Goal: Information Seeking & Learning: Learn about a topic

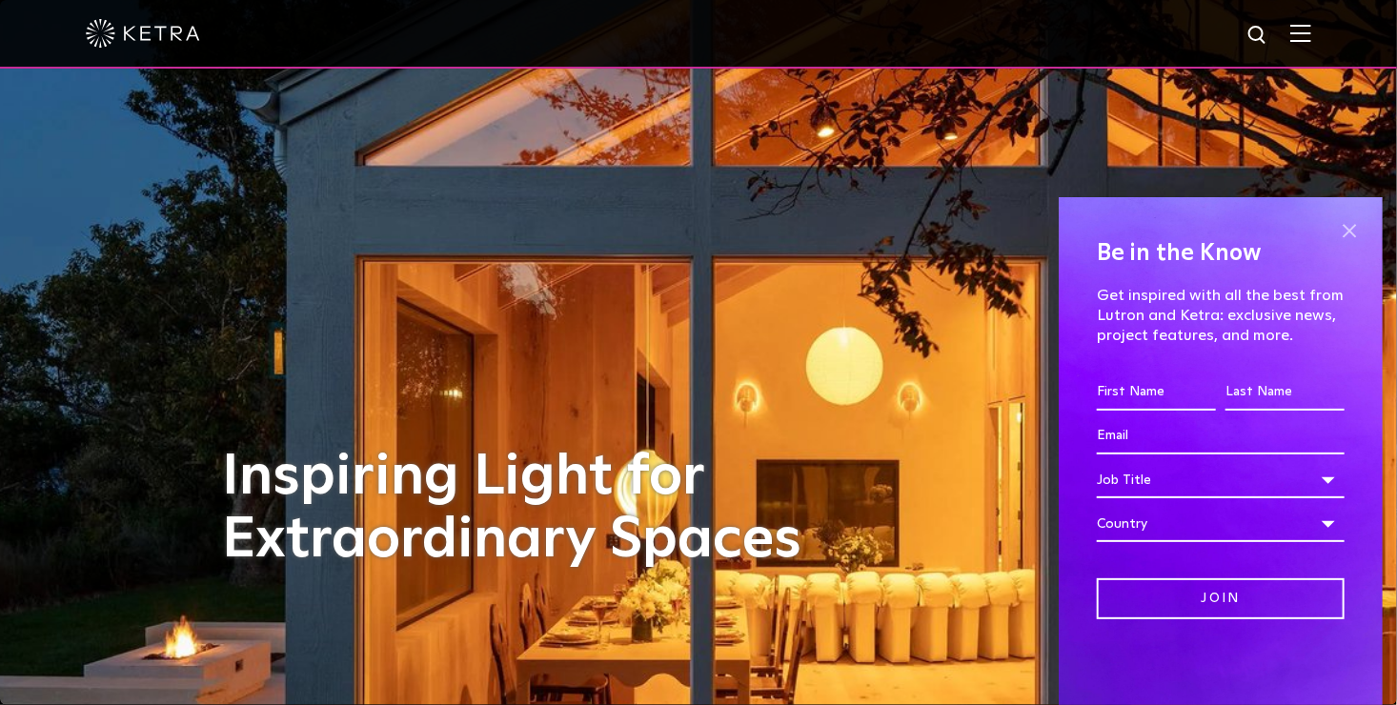
click at [1358, 233] on span at bounding box center [1349, 230] width 29 height 29
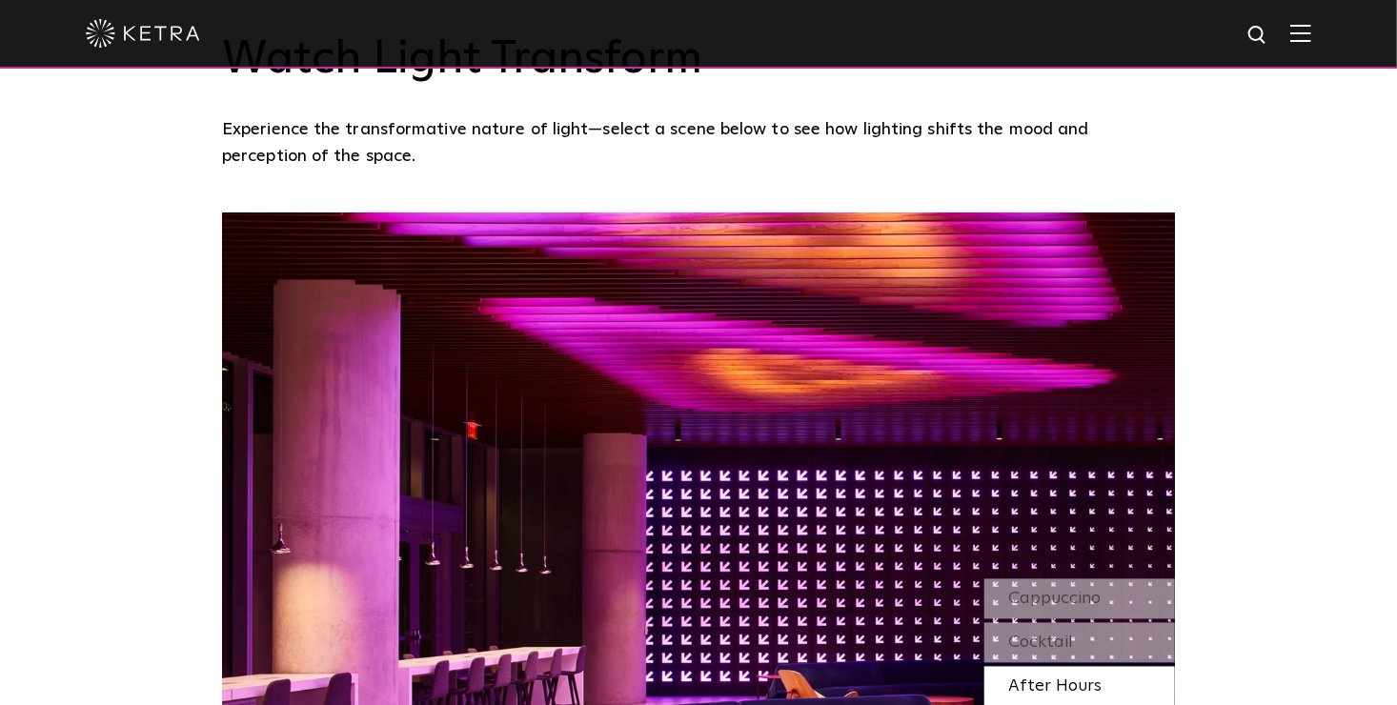
scroll to position [1620, 0]
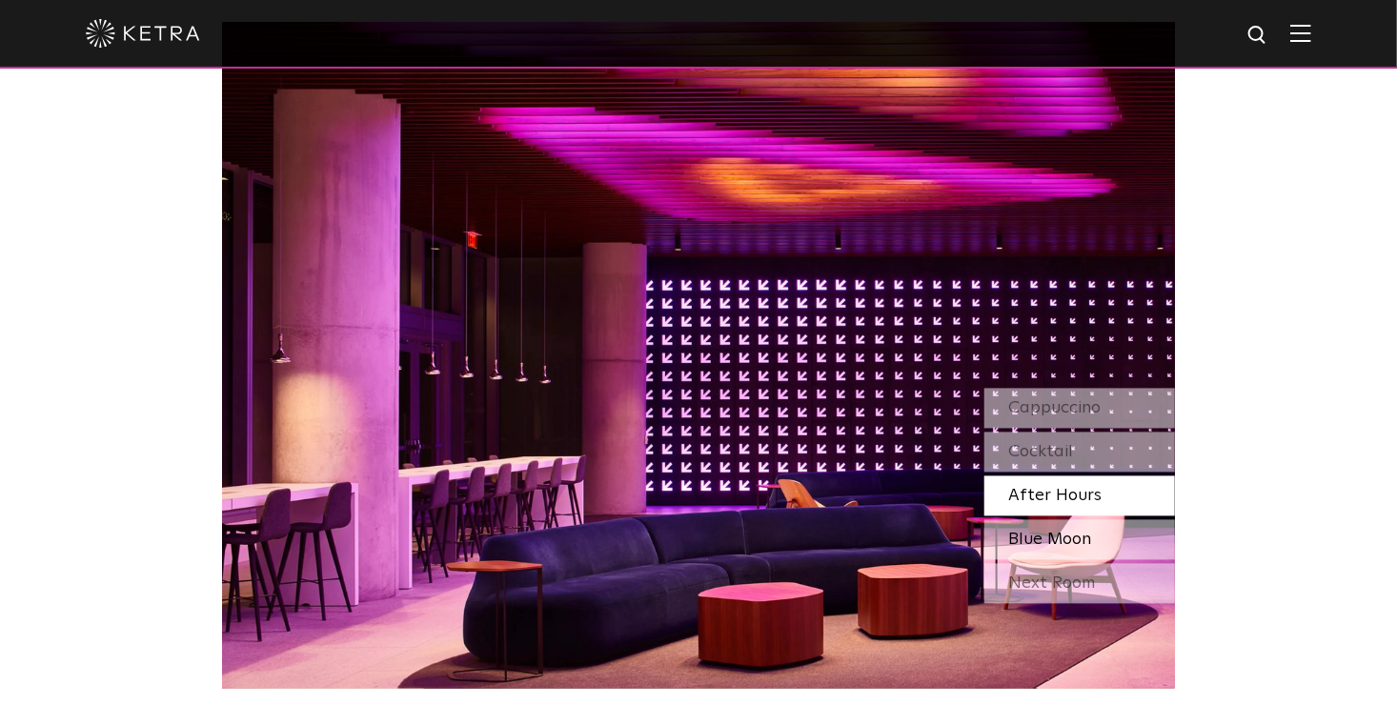
click at [1053, 541] on span "Blue Moon" at bounding box center [1049, 540] width 83 height 17
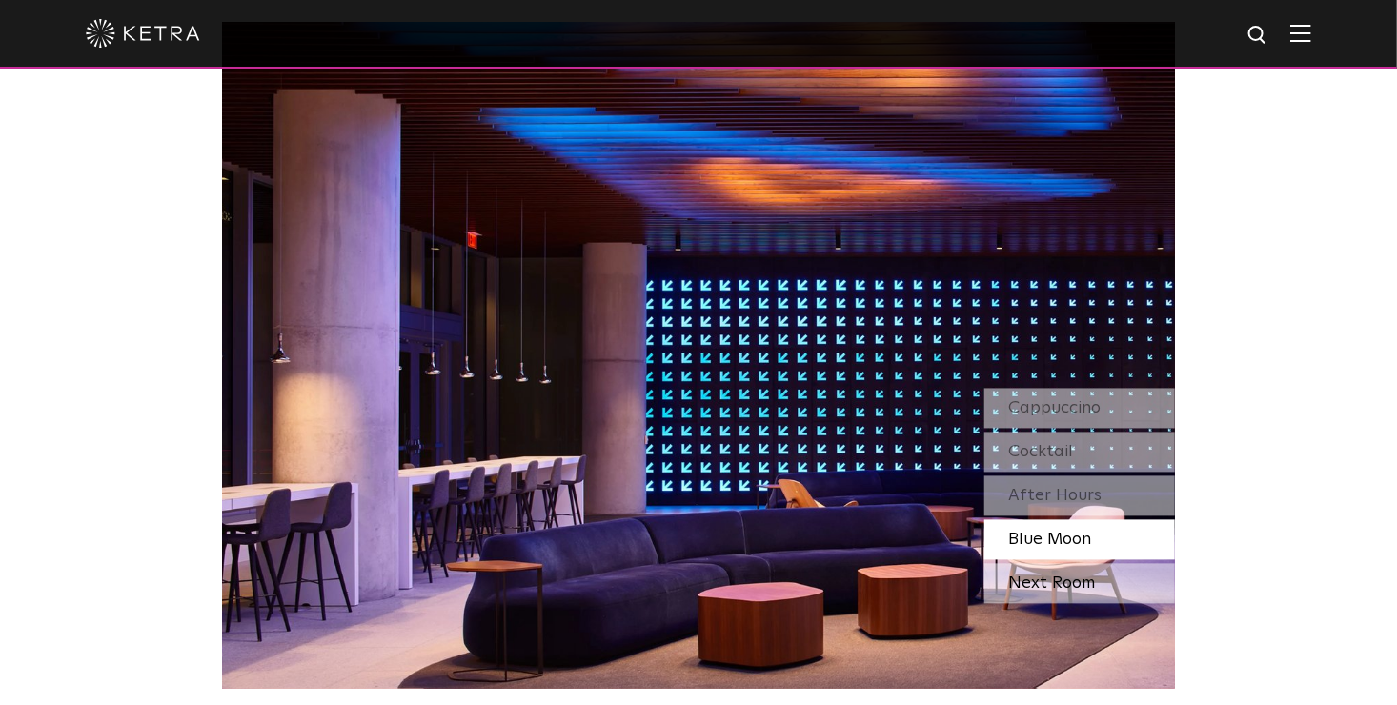
click at [1053, 584] on div "Next Room" at bounding box center [1079, 584] width 191 height 40
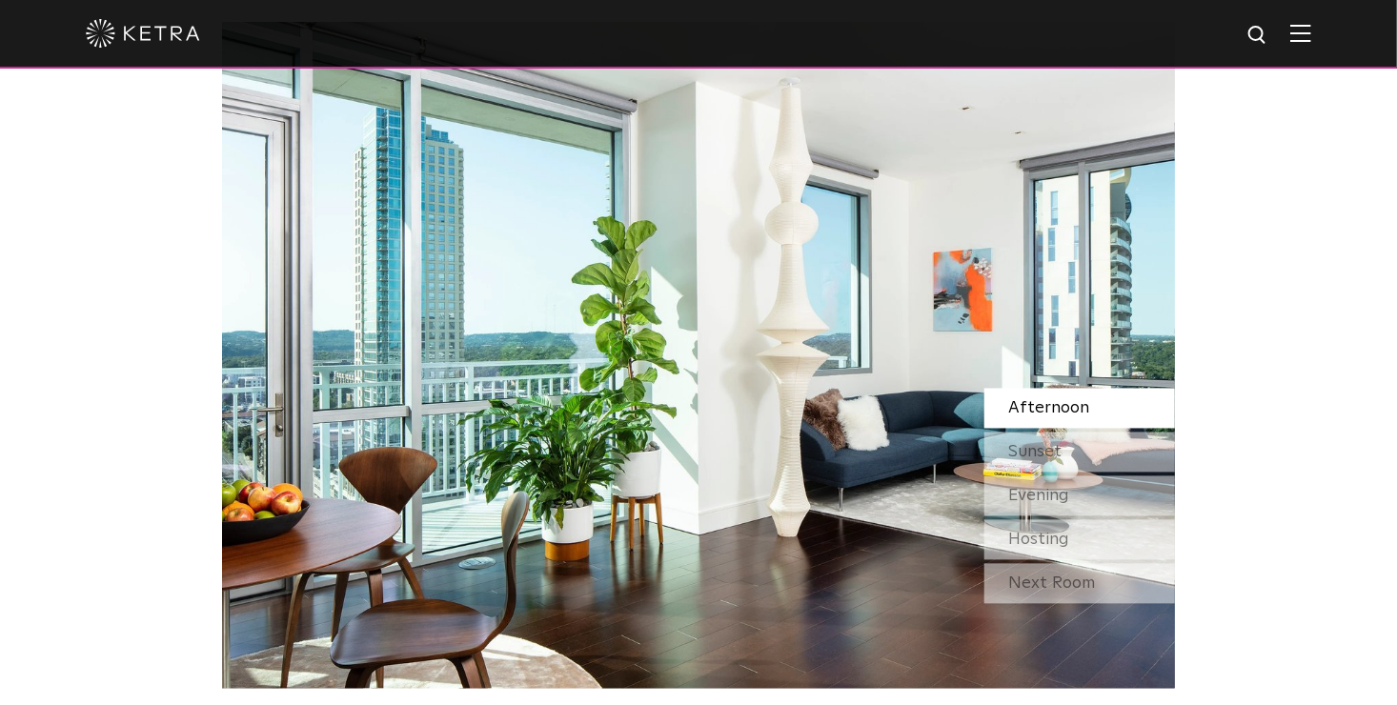
click at [1058, 411] on span "Afternoon" at bounding box center [1048, 408] width 81 height 17
click at [1072, 575] on div "Next Room" at bounding box center [1079, 584] width 191 height 40
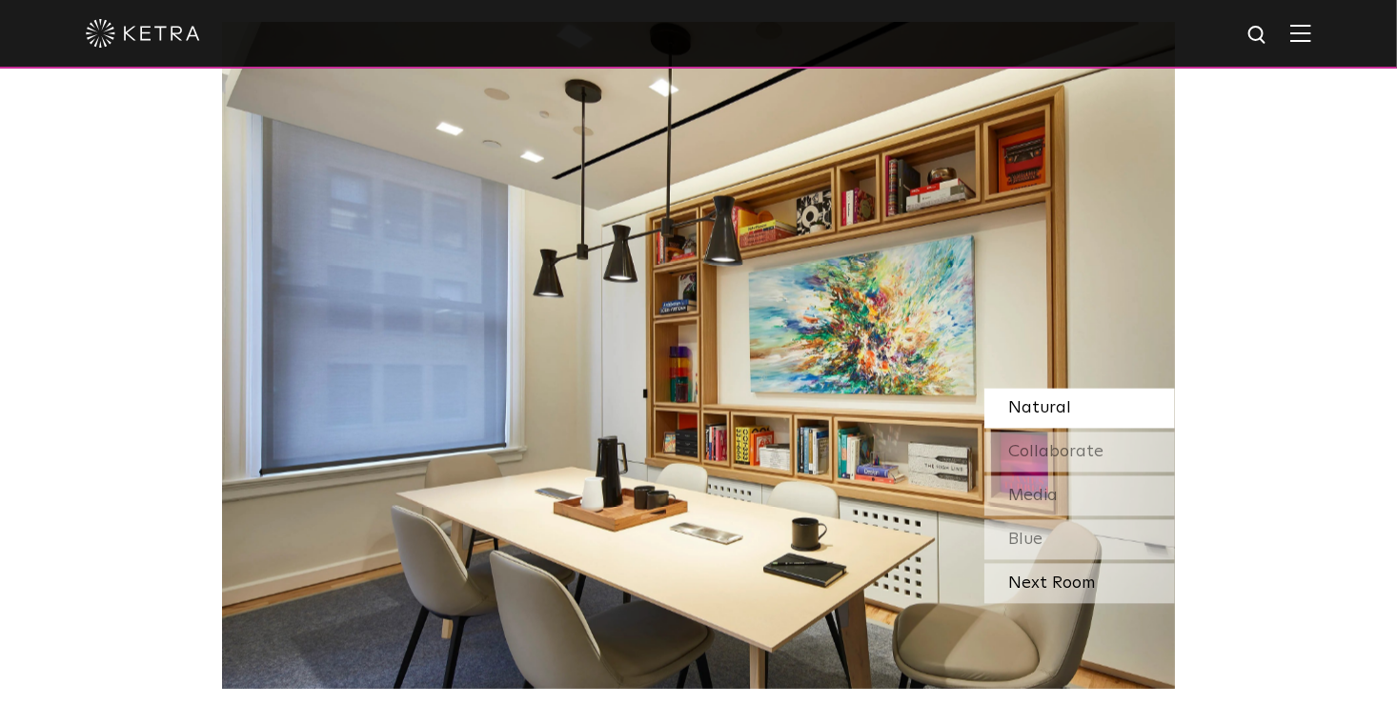
click at [1072, 579] on div "Next Room" at bounding box center [1079, 584] width 191 height 40
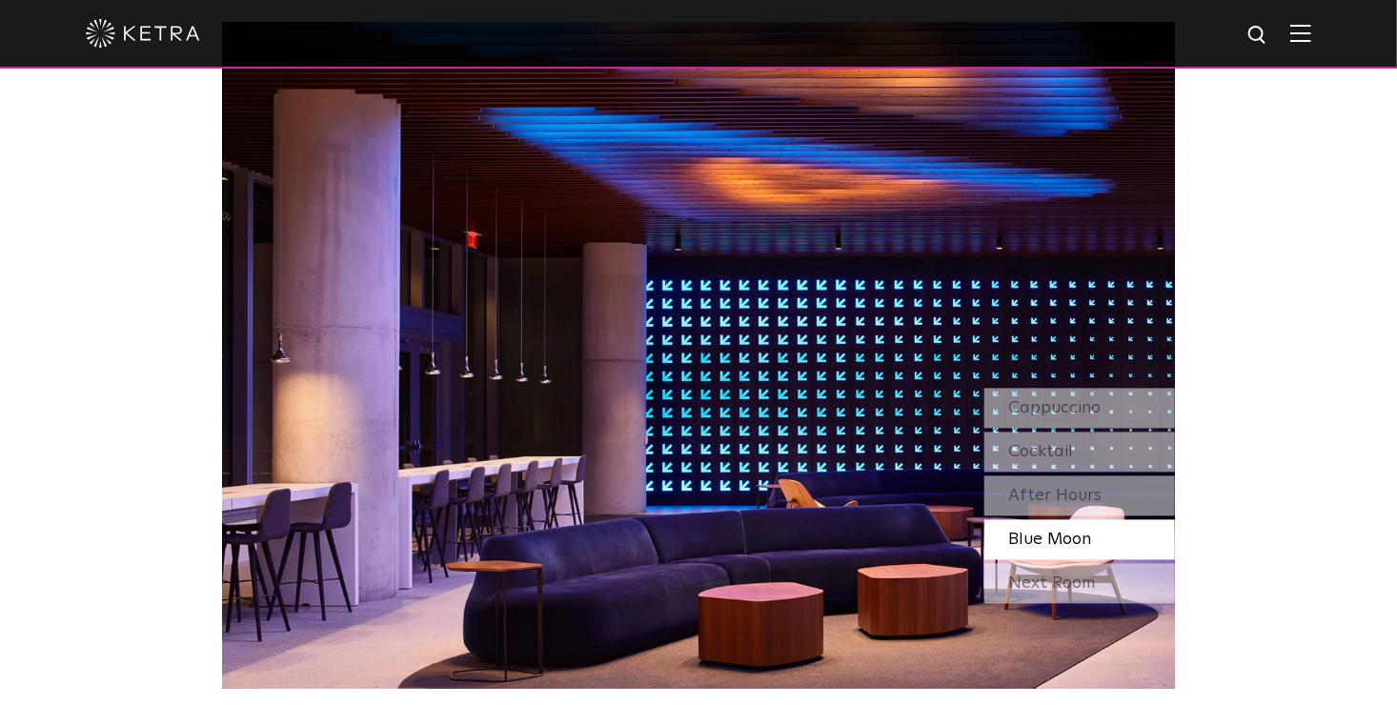
click at [1072, 579] on div "Next Room" at bounding box center [1079, 584] width 191 height 40
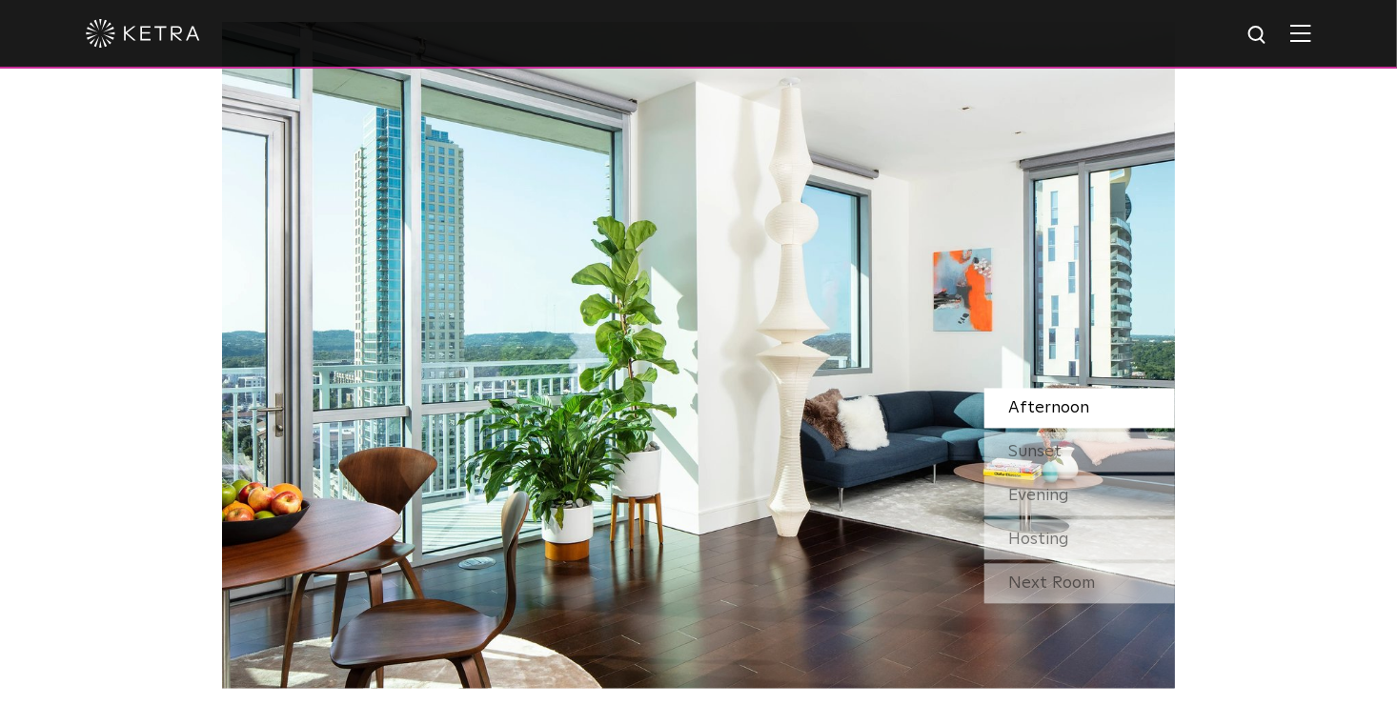
click at [1072, 579] on div "Next Room" at bounding box center [1079, 584] width 191 height 40
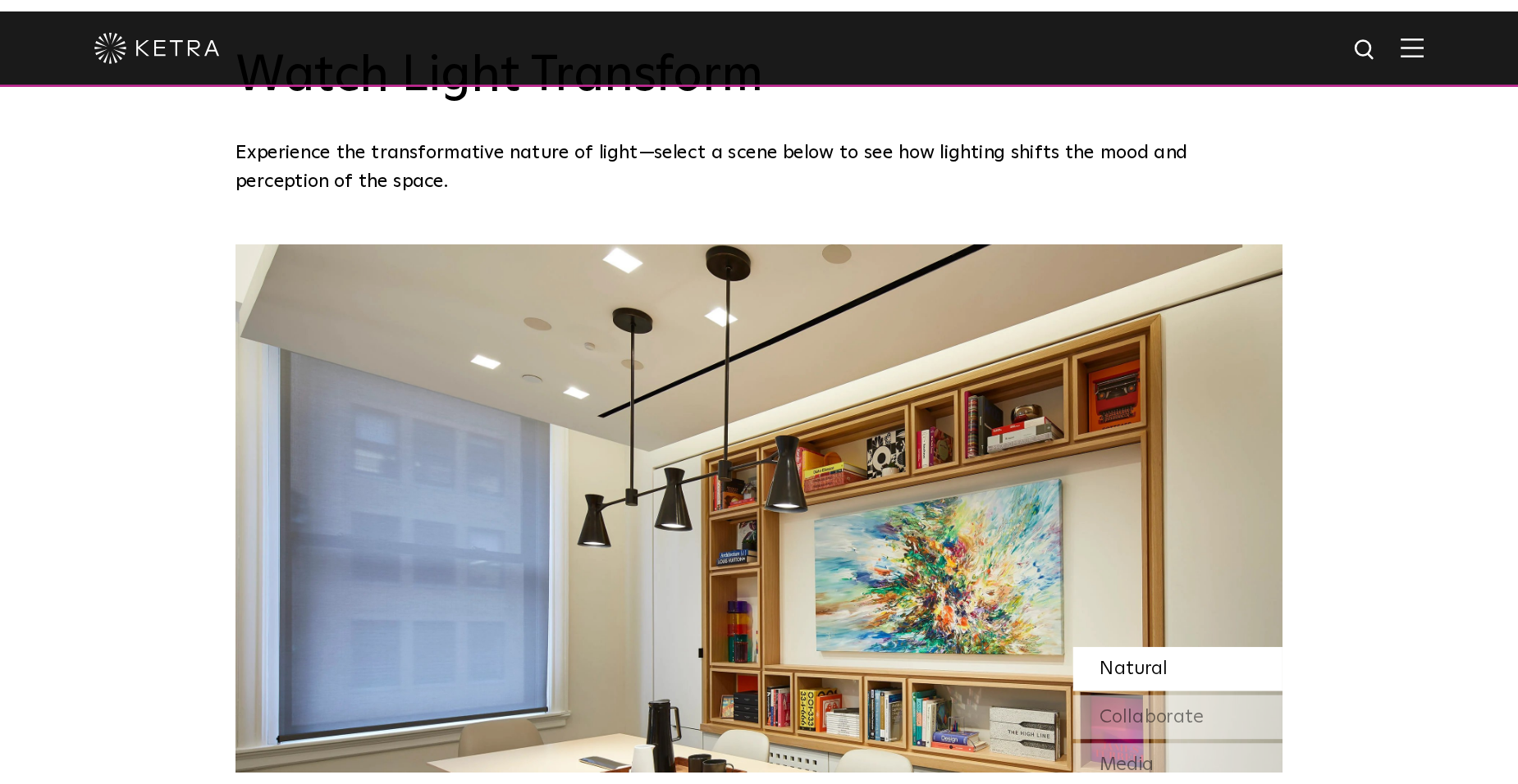
scroll to position [1408, 0]
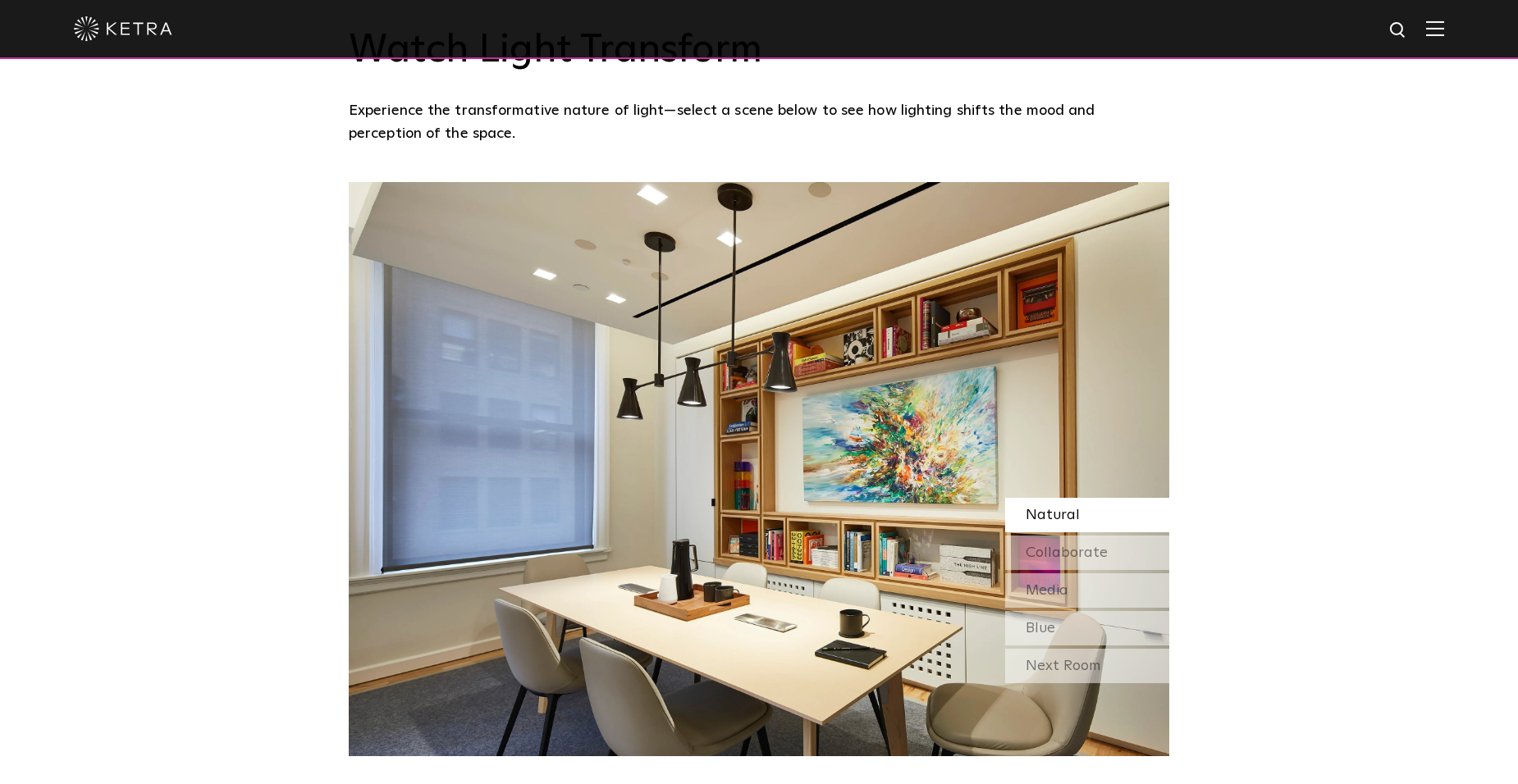
click at [1068, 513] on span "Natural" at bounding box center [1052, 515] width 54 height 15
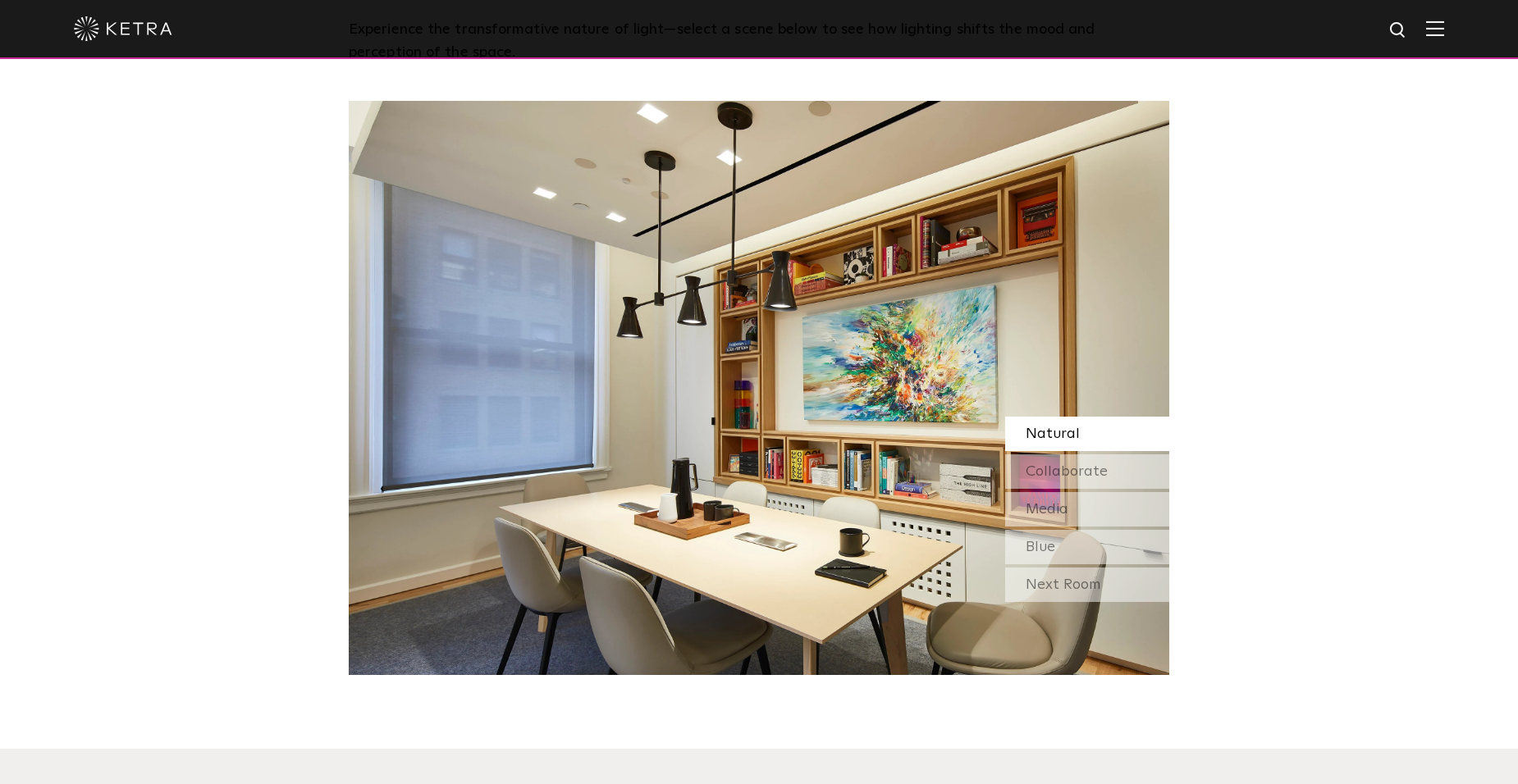
scroll to position [1490, 0]
click at [1111, 460] on div "Collaborate" at bounding box center [1087, 471] width 164 height 34
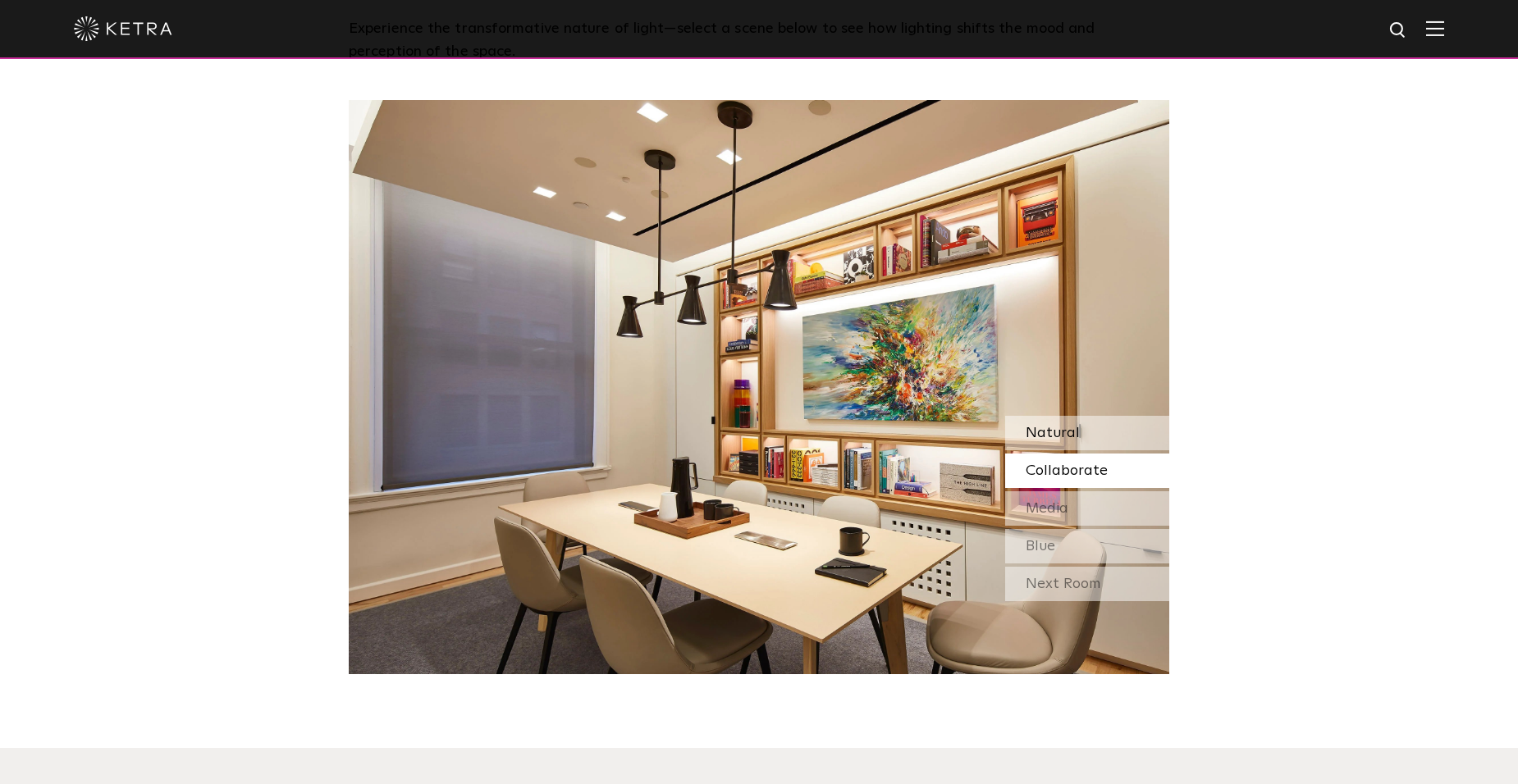
click at [1111, 430] on div "Natural" at bounding box center [1087, 433] width 164 height 34
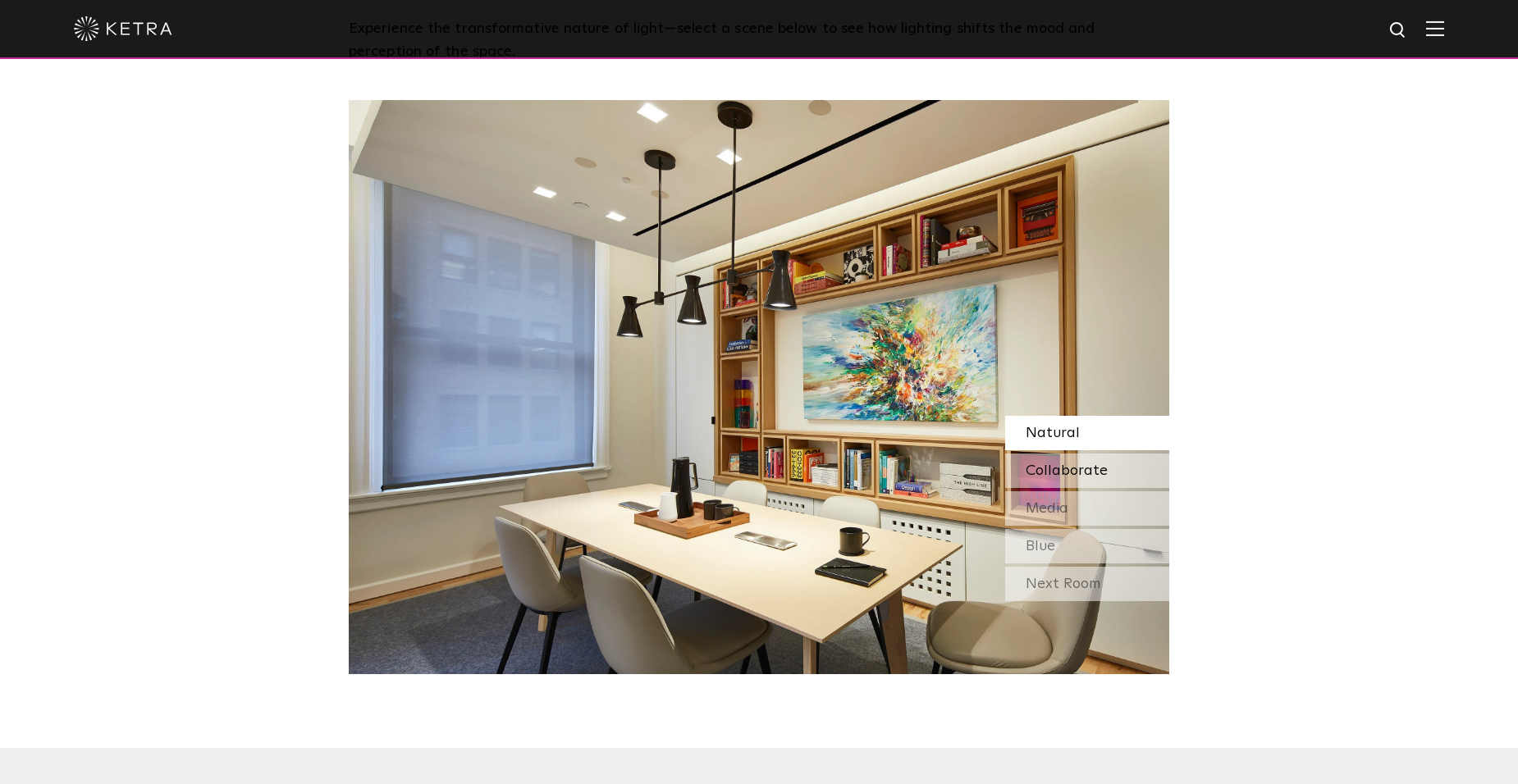
click at [1085, 463] on span "Collaborate" at bounding box center [1066, 470] width 82 height 15
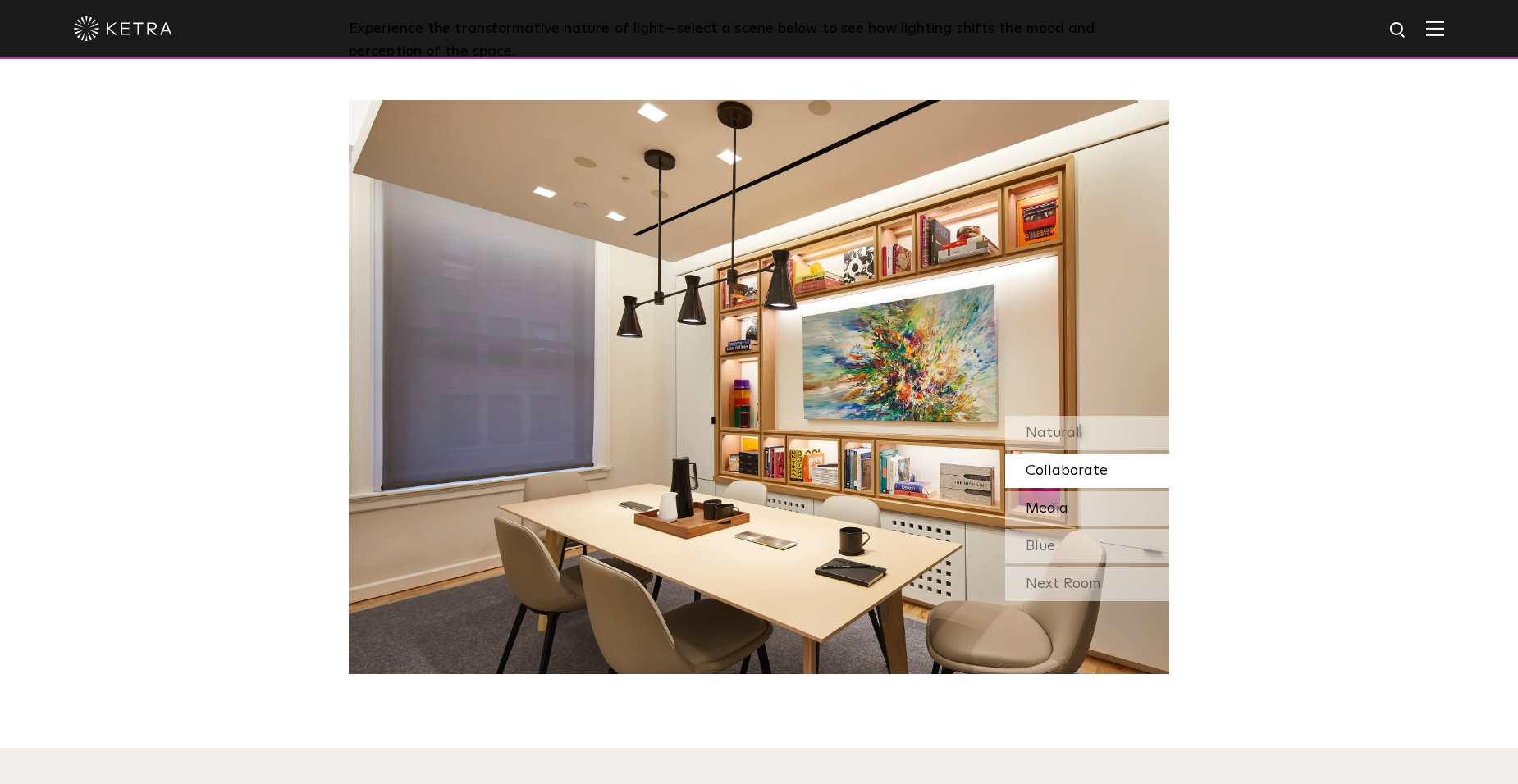
click at [1050, 514] on span "Media" at bounding box center [1047, 508] width 43 height 15
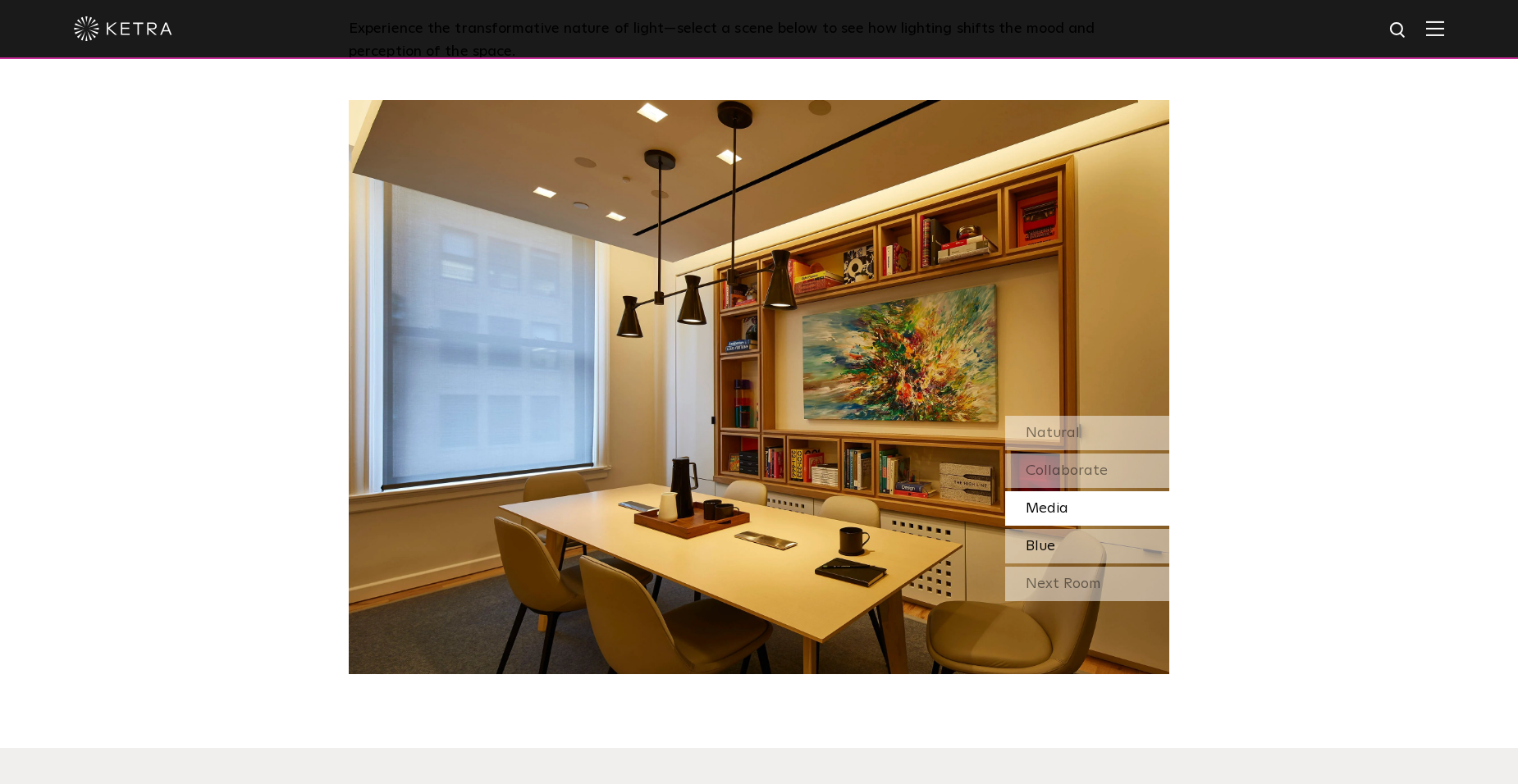
click at [1069, 542] on div "Blue" at bounding box center [1087, 546] width 164 height 34
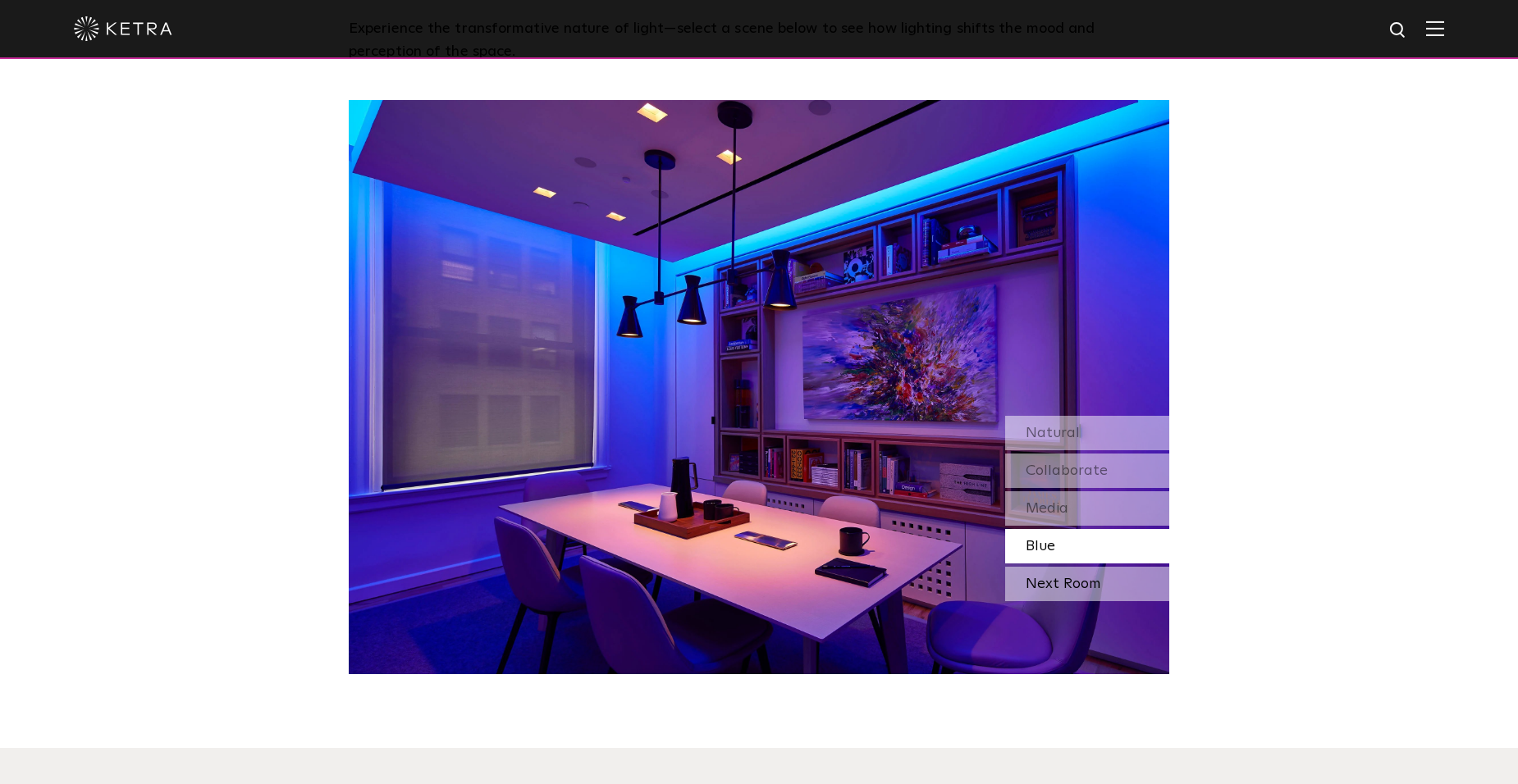
click at [1081, 581] on div "Next Room" at bounding box center [1087, 583] width 164 height 34
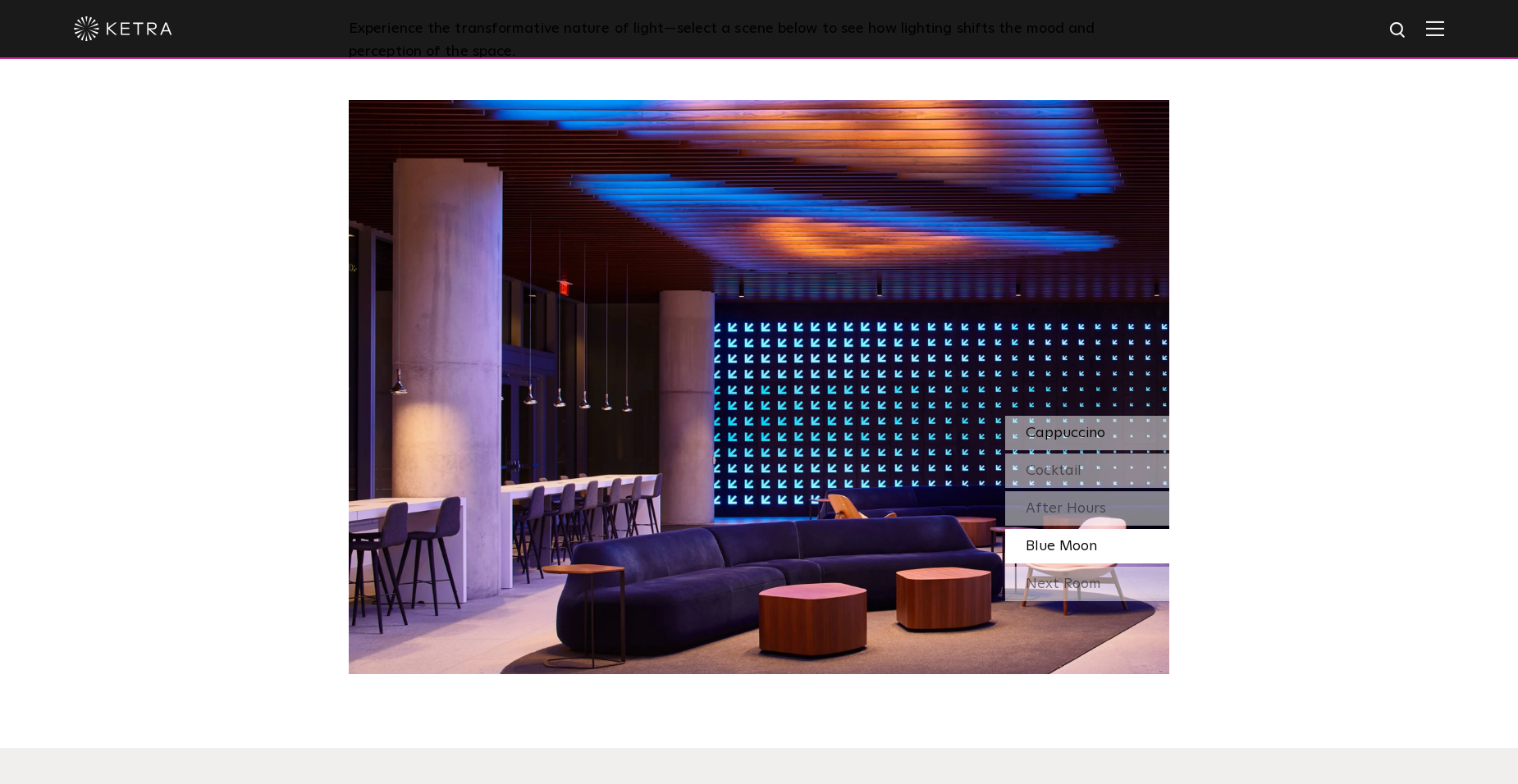
click at [1103, 429] on span "Cappuccino" at bounding box center [1065, 433] width 79 height 15
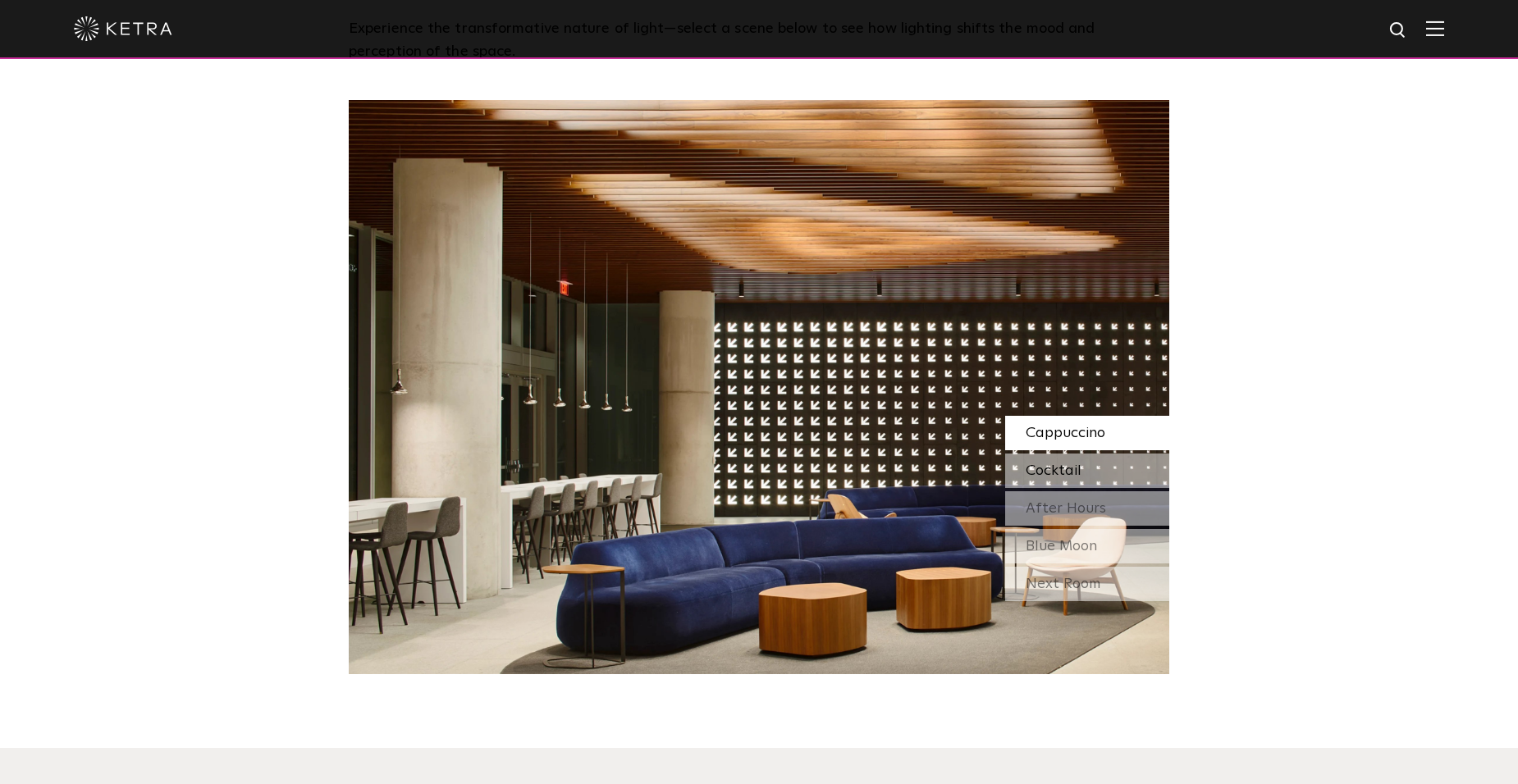
click at [1100, 467] on div "Cocktail" at bounding box center [1087, 471] width 164 height 34
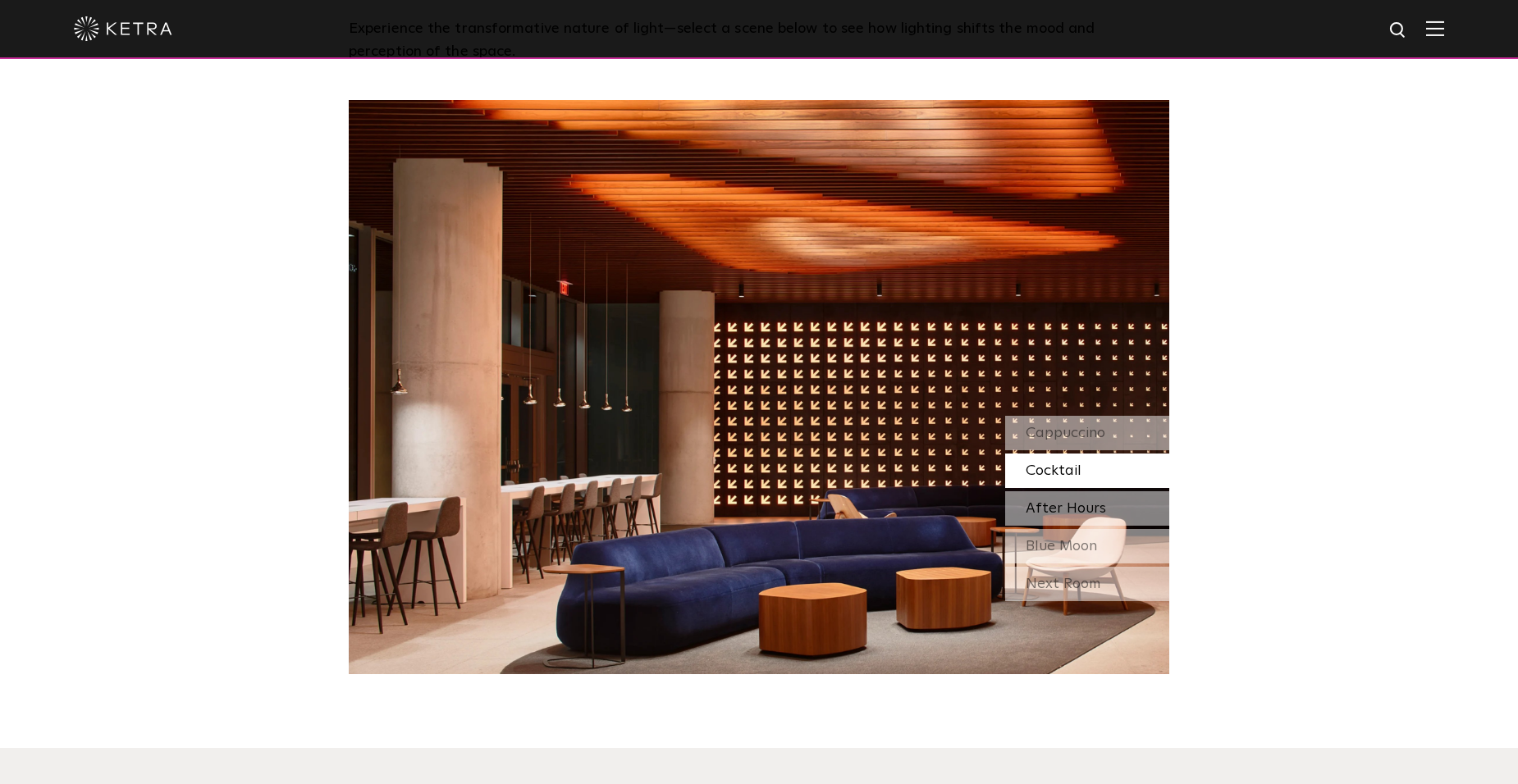
click at [1097, 507] on span "After Hours" at bounding box center [1065, 508] width 80 height 15
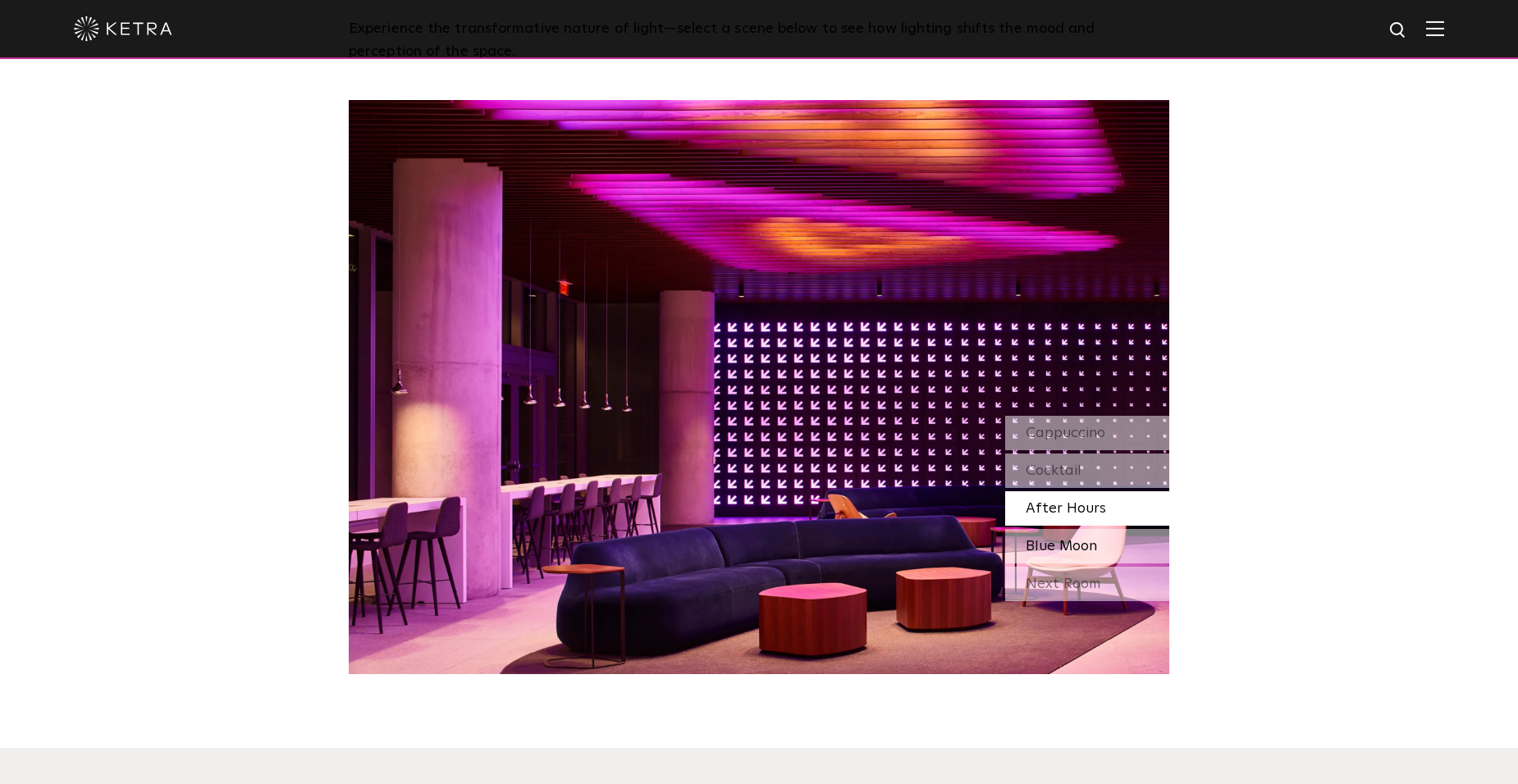
click at [1088, 546] on span "Blue Moon" at bounding box center [1061, 546] width 71 height 15
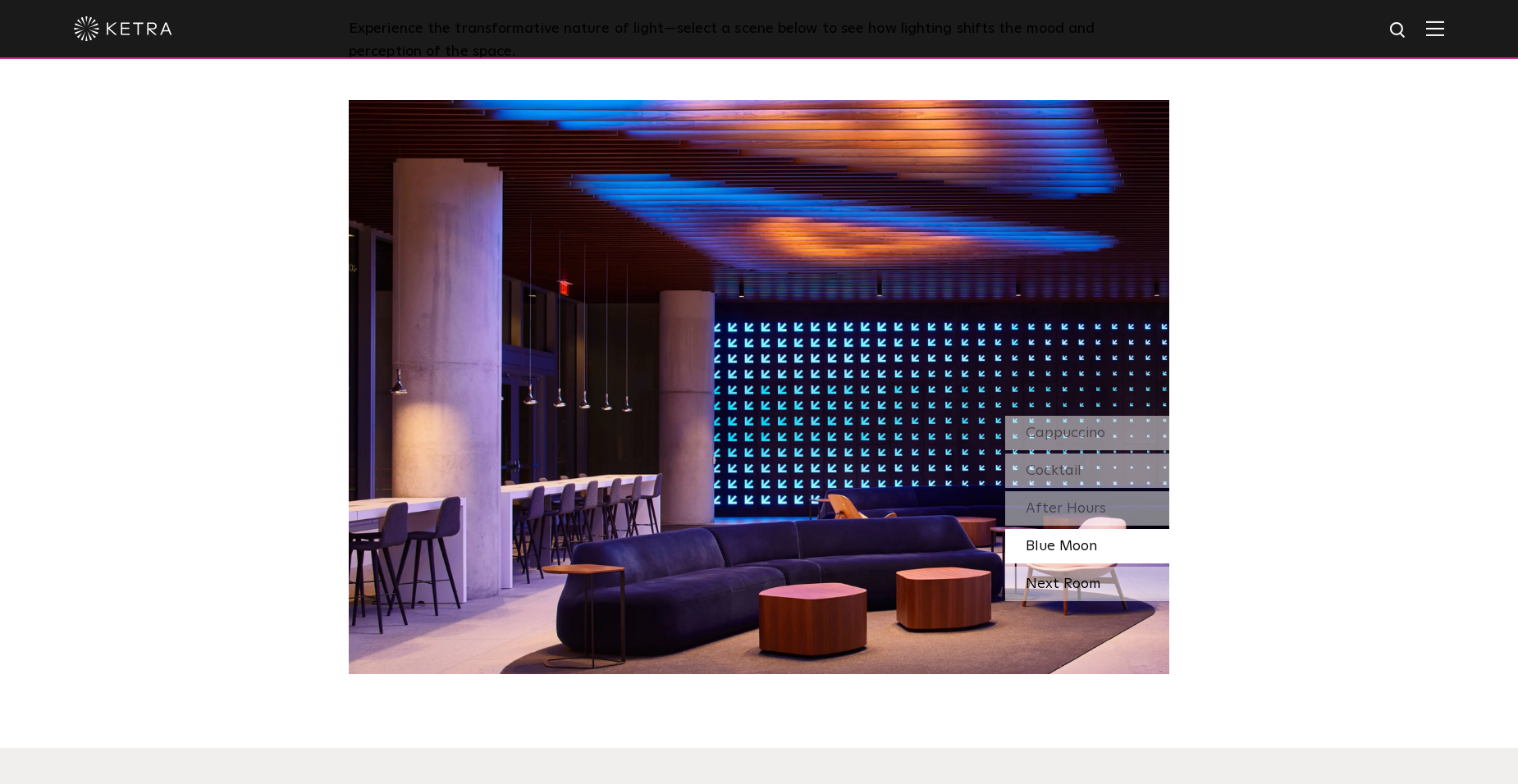
click at [1086, 577] on div "Next Room" at bounding box center [1087, 583] width 164 height 34
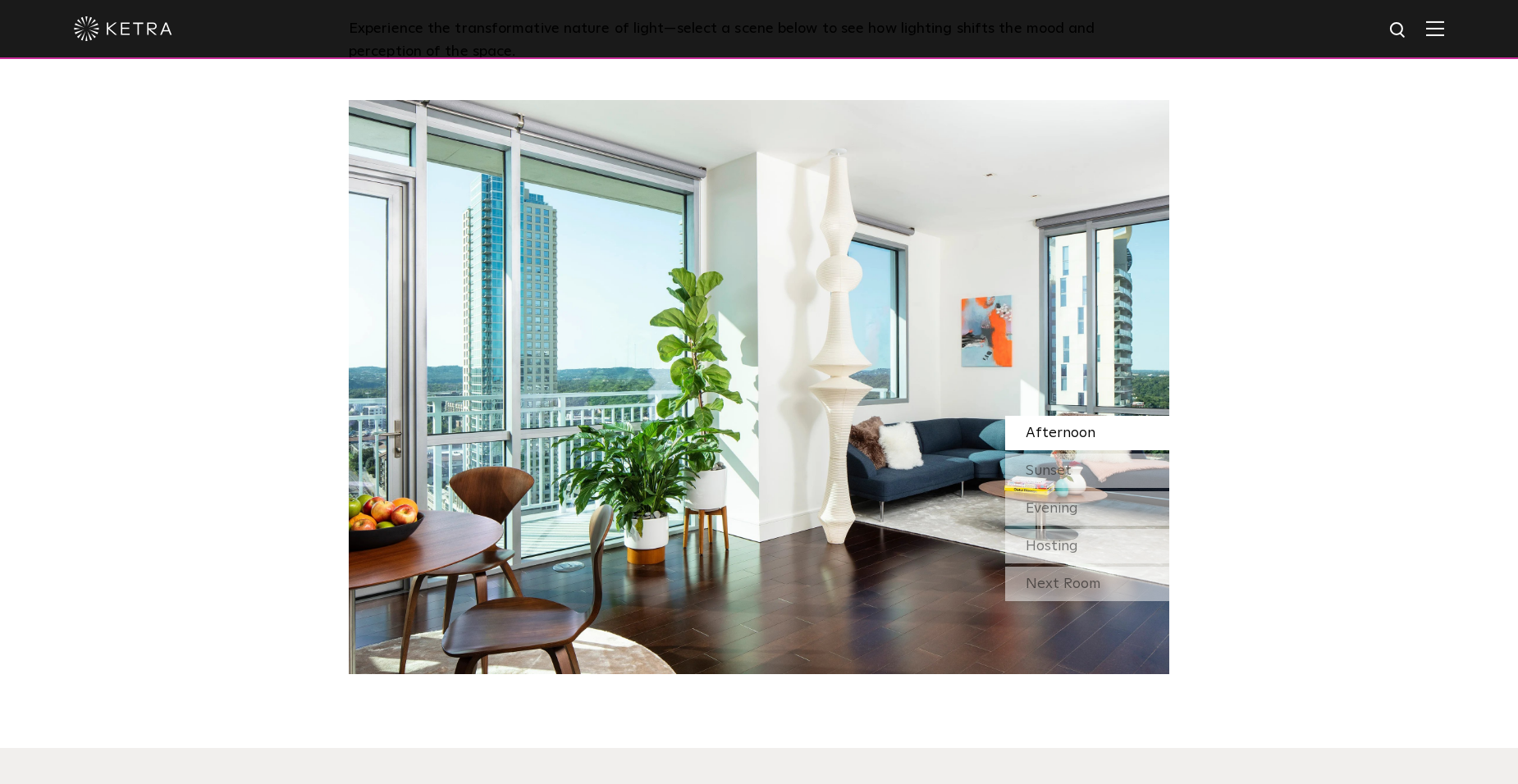
click at [1112, 438] on div "Afternoon" at bounding box center [1087, 433] width 164 height 34
click at [1062, 468] on span "Sunset" at bounding box center [1048, 470] width 46 height 15
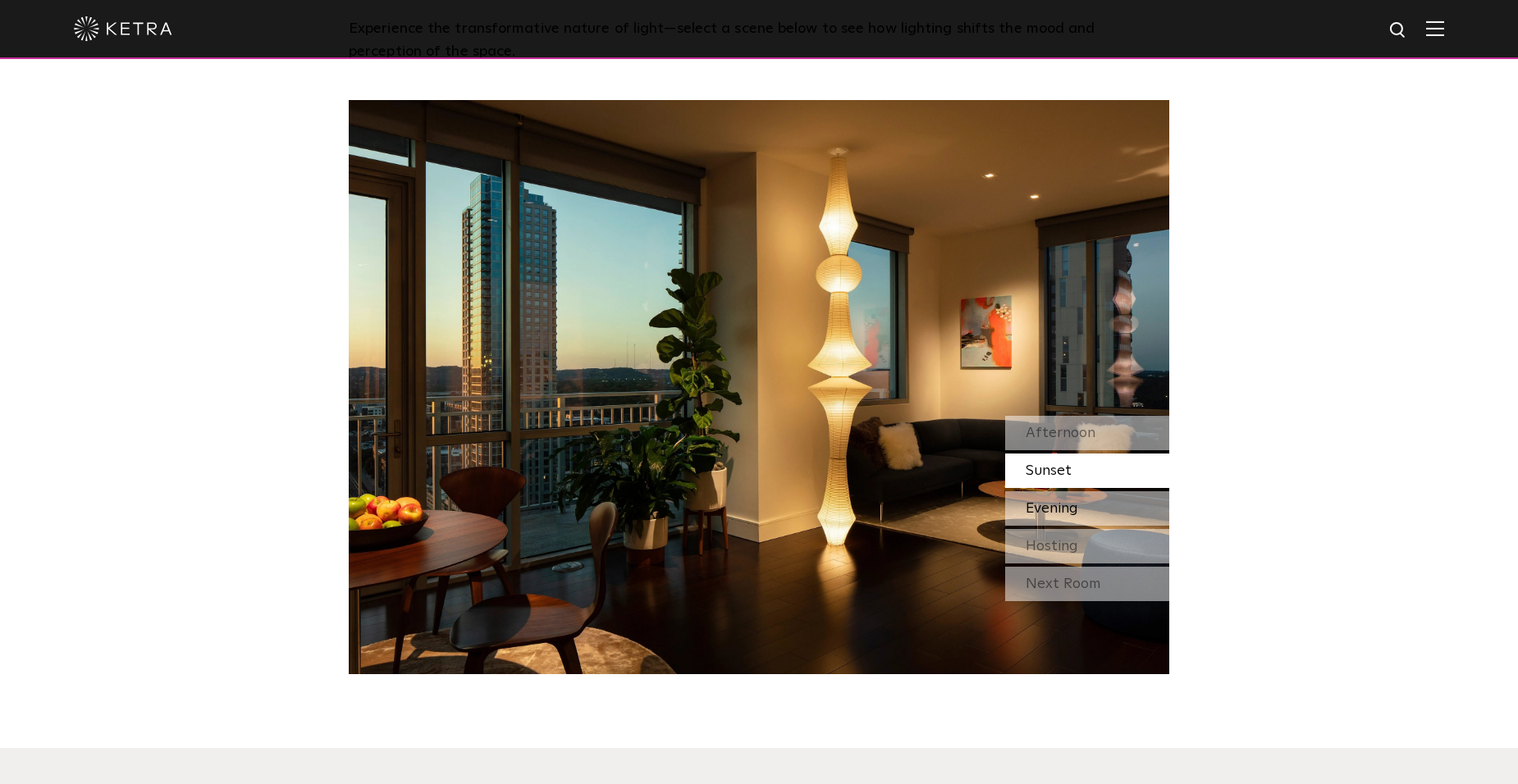
click at [1032, 513] on span "Evening" at bounding box center [1051, 508] width 53 height 15
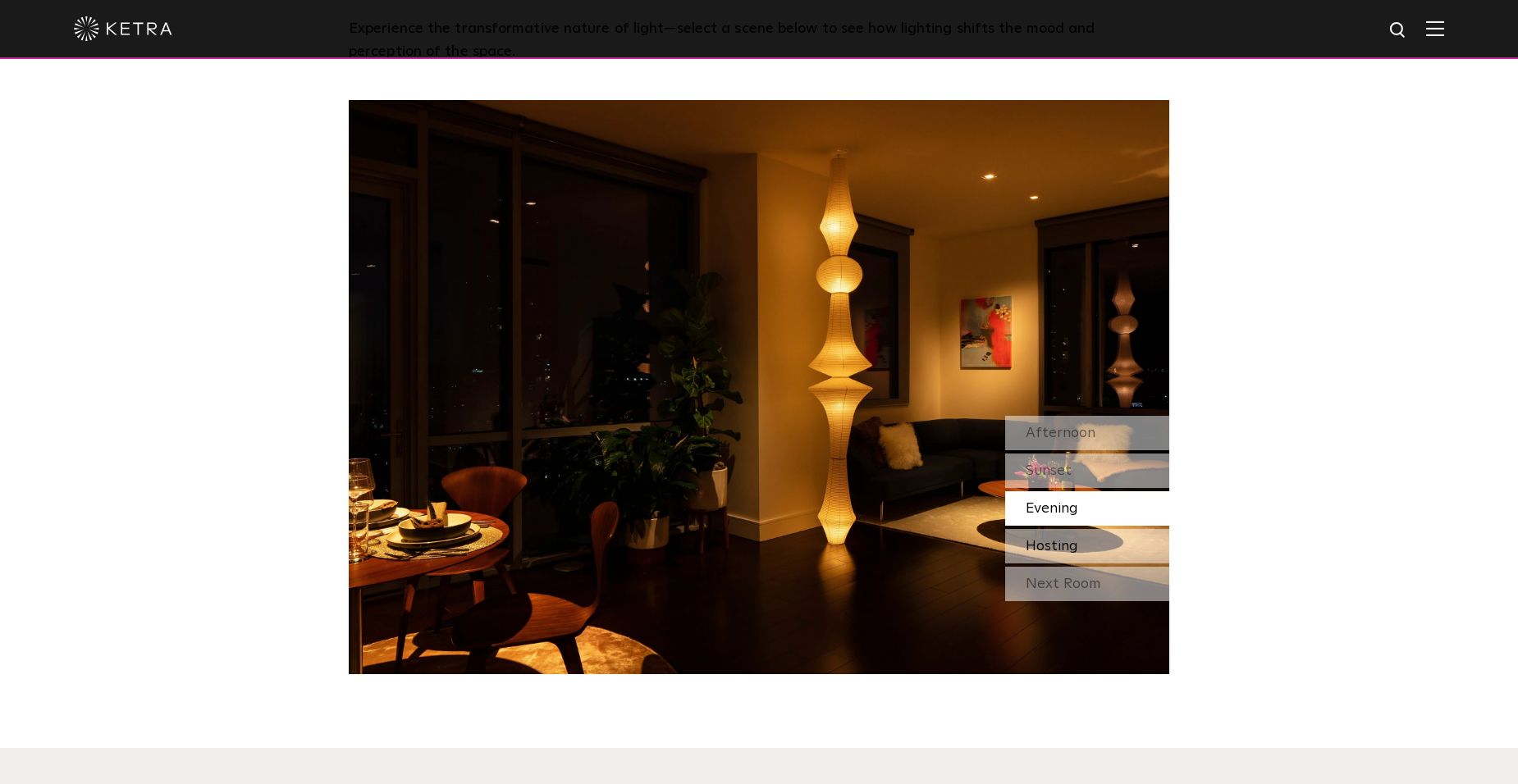
click at [1131, 542] on div "Hosting" at bounding box center [1087, 546] width 164 height 34
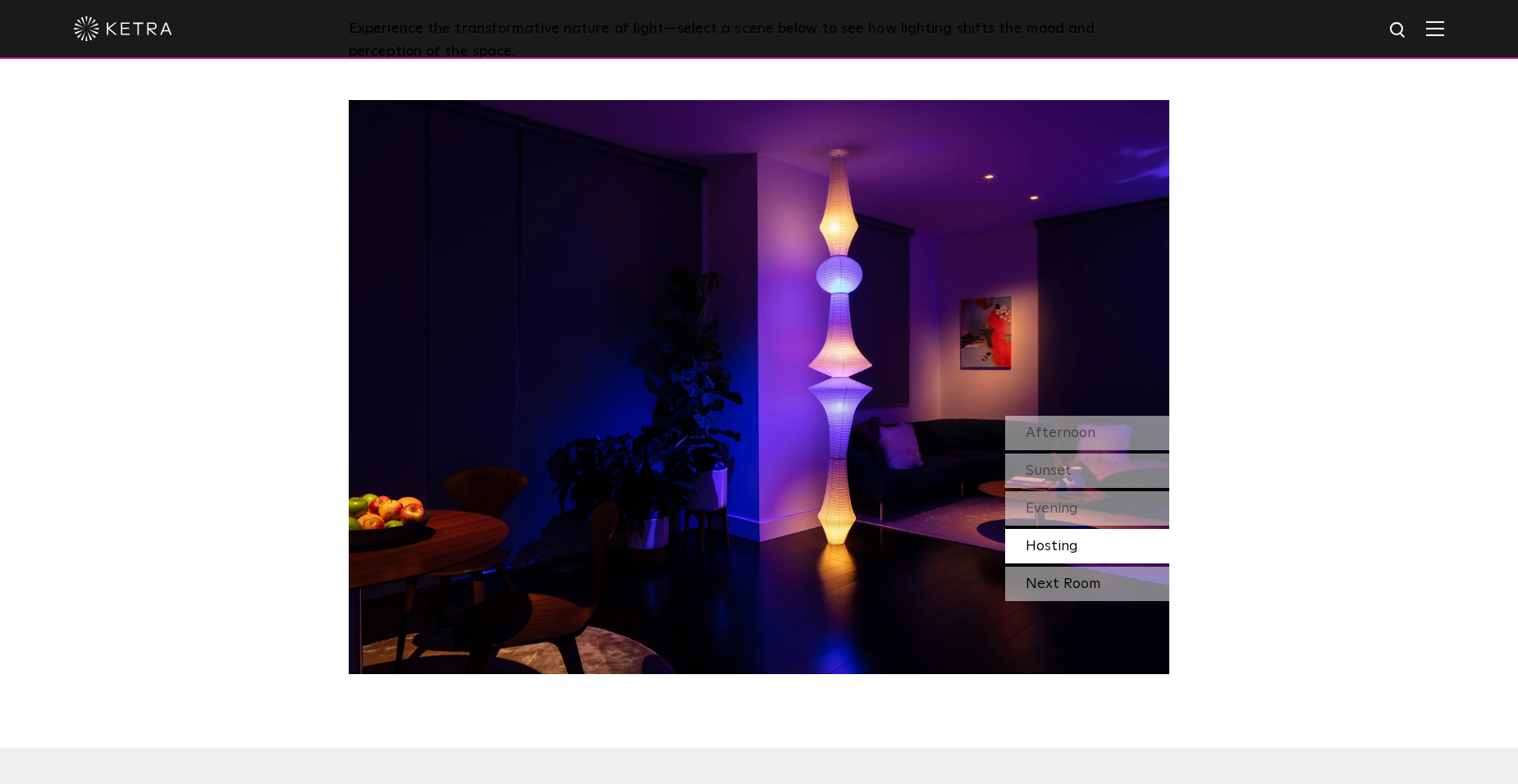
click at [1106, 590] on div "Next Room" at bounding box center [1087, 583] width 164 height 34
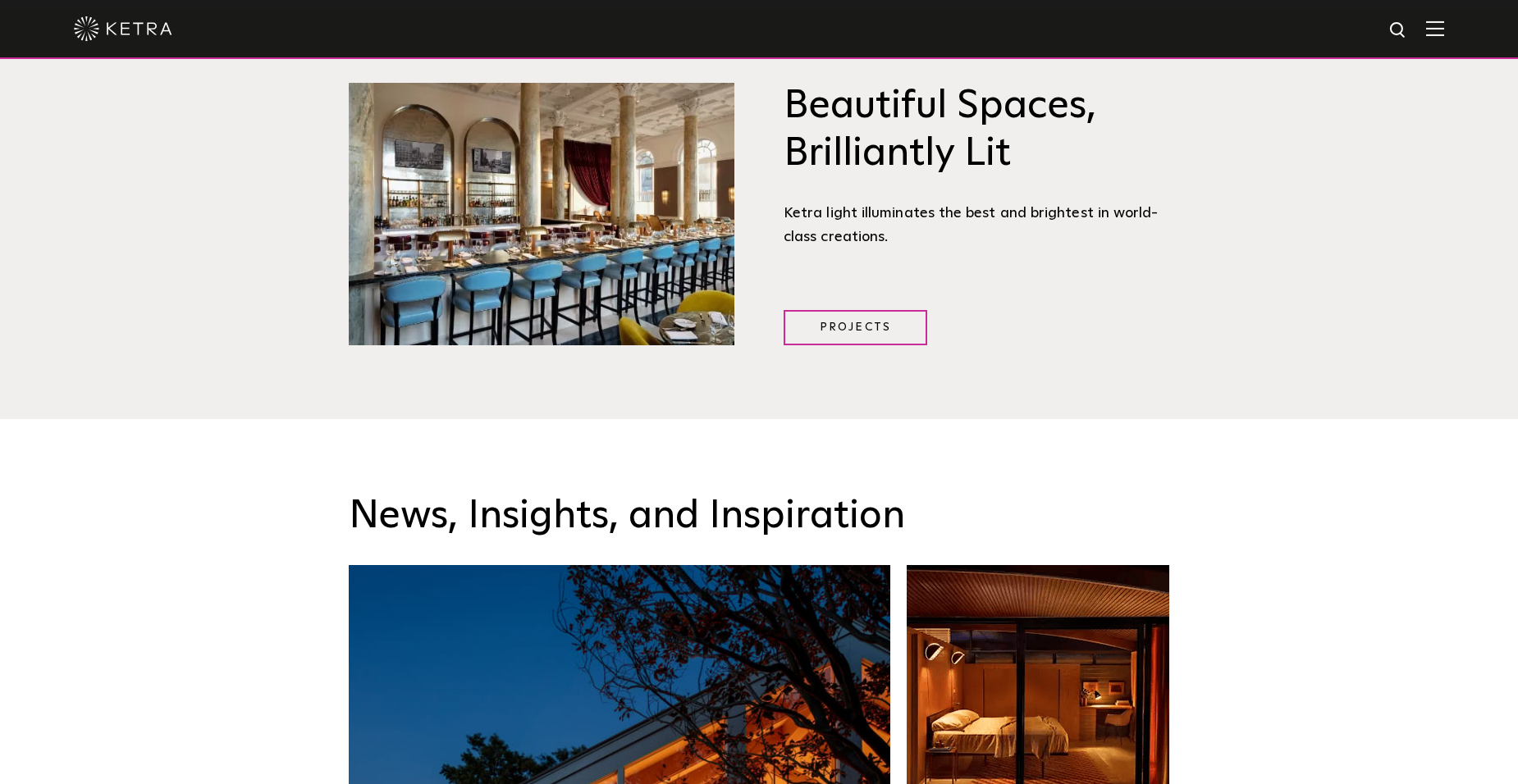
scroll to position [2228, 0]
click at [814, 330] on link "Projects" at bounding box center [855, 328] width 144 height 35
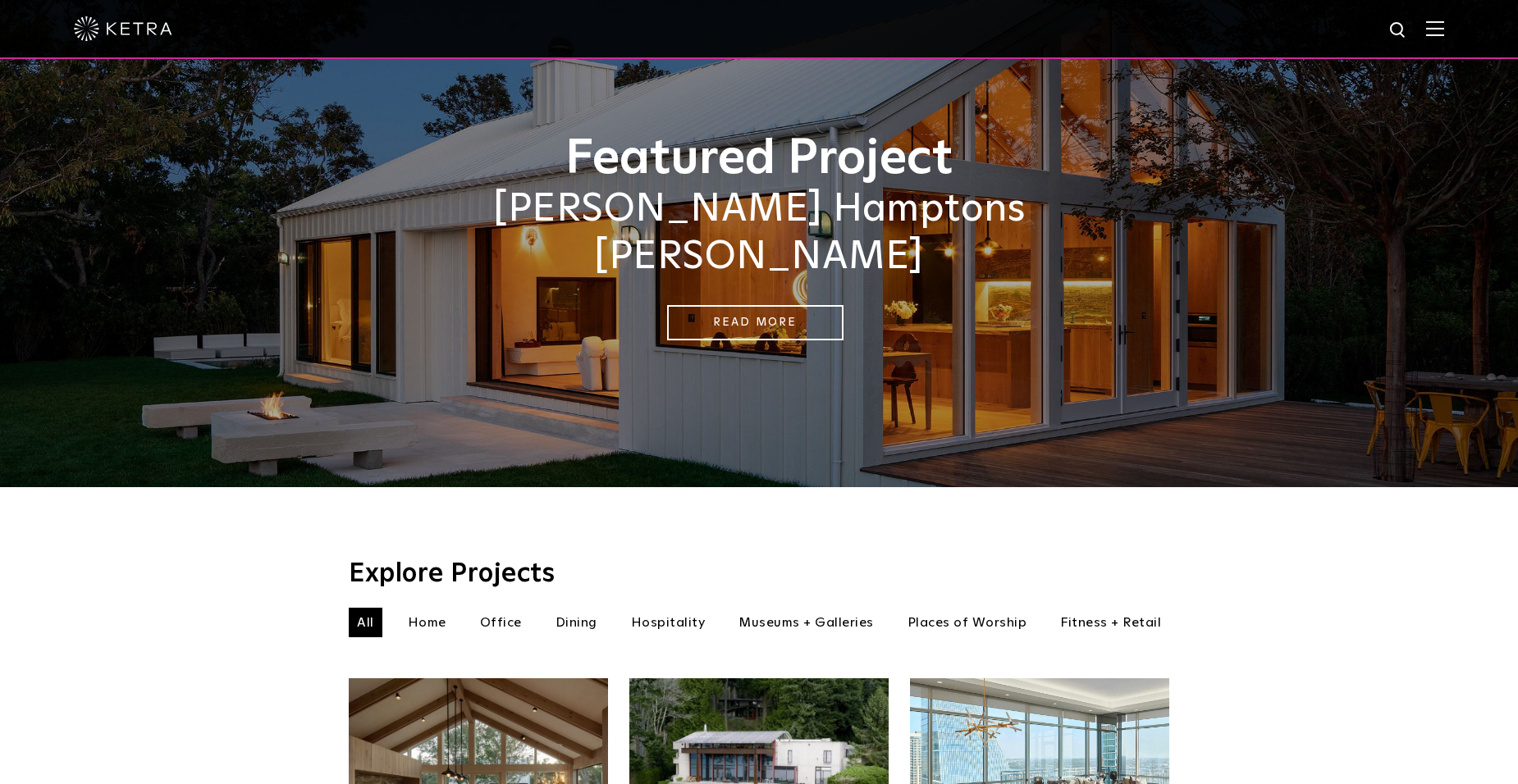
scroll to position [164, 0]
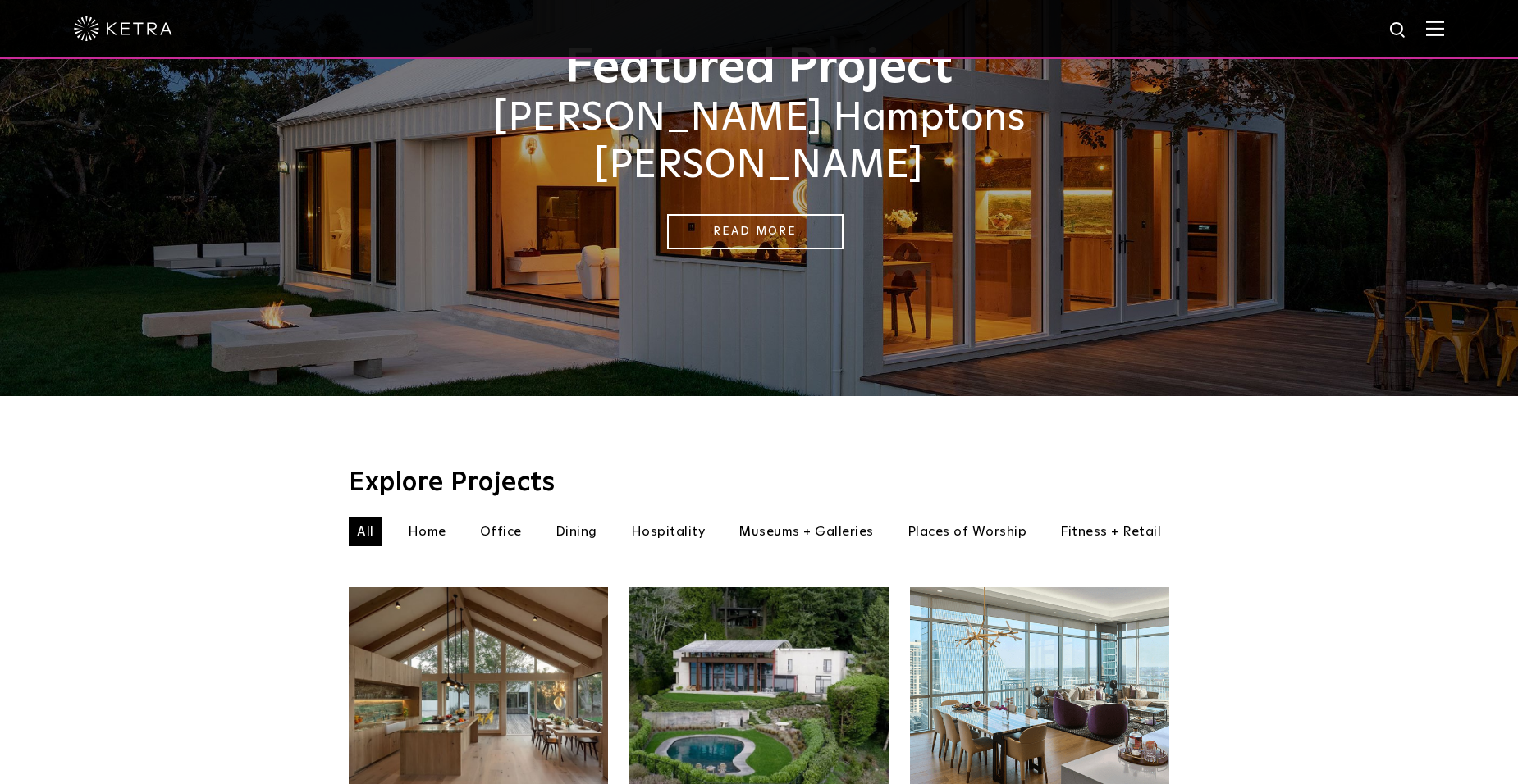
click at [418, 519] on li "Home" at bounding box center [427, 531] width 55 height 29
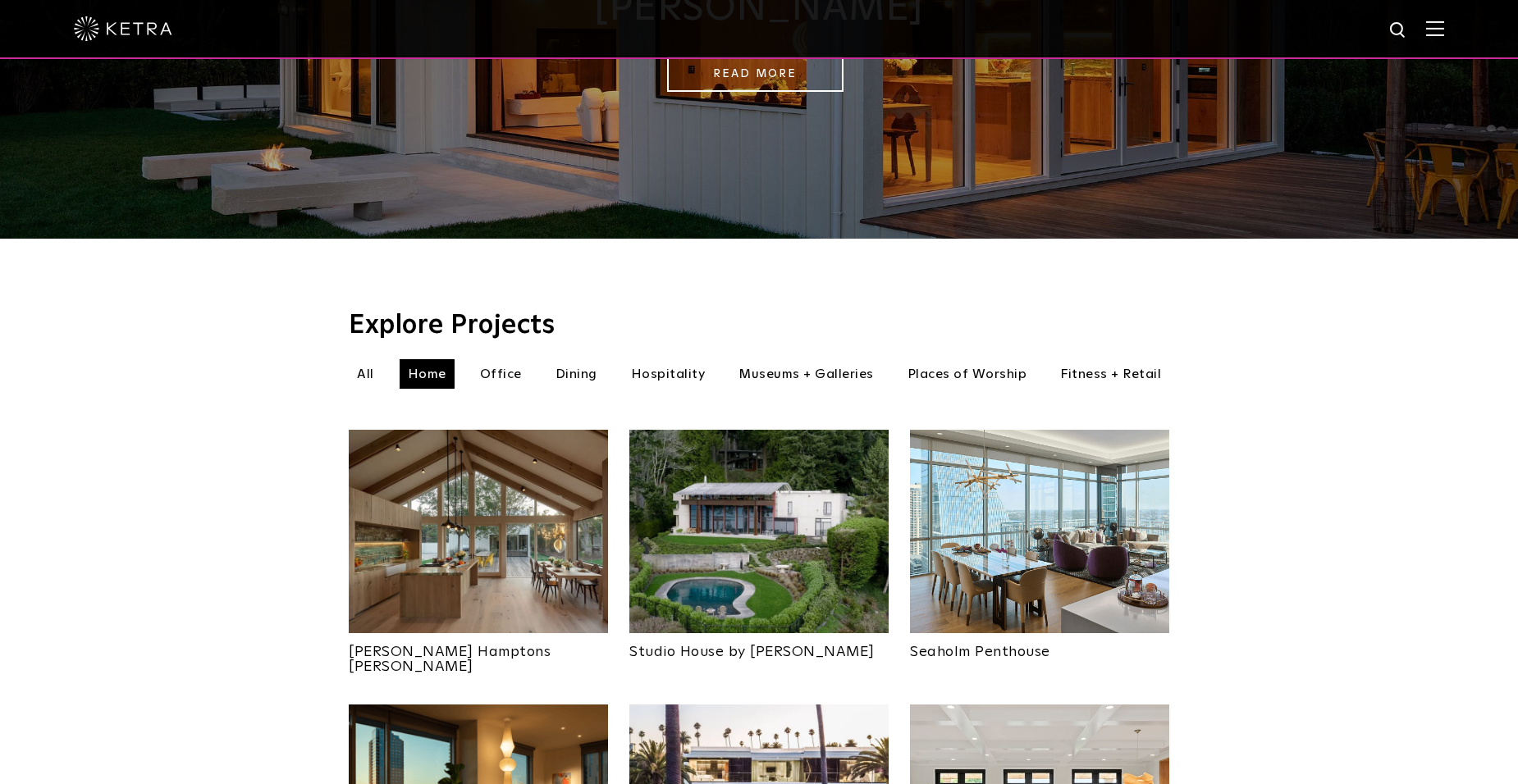
scroll to position [328, 0]
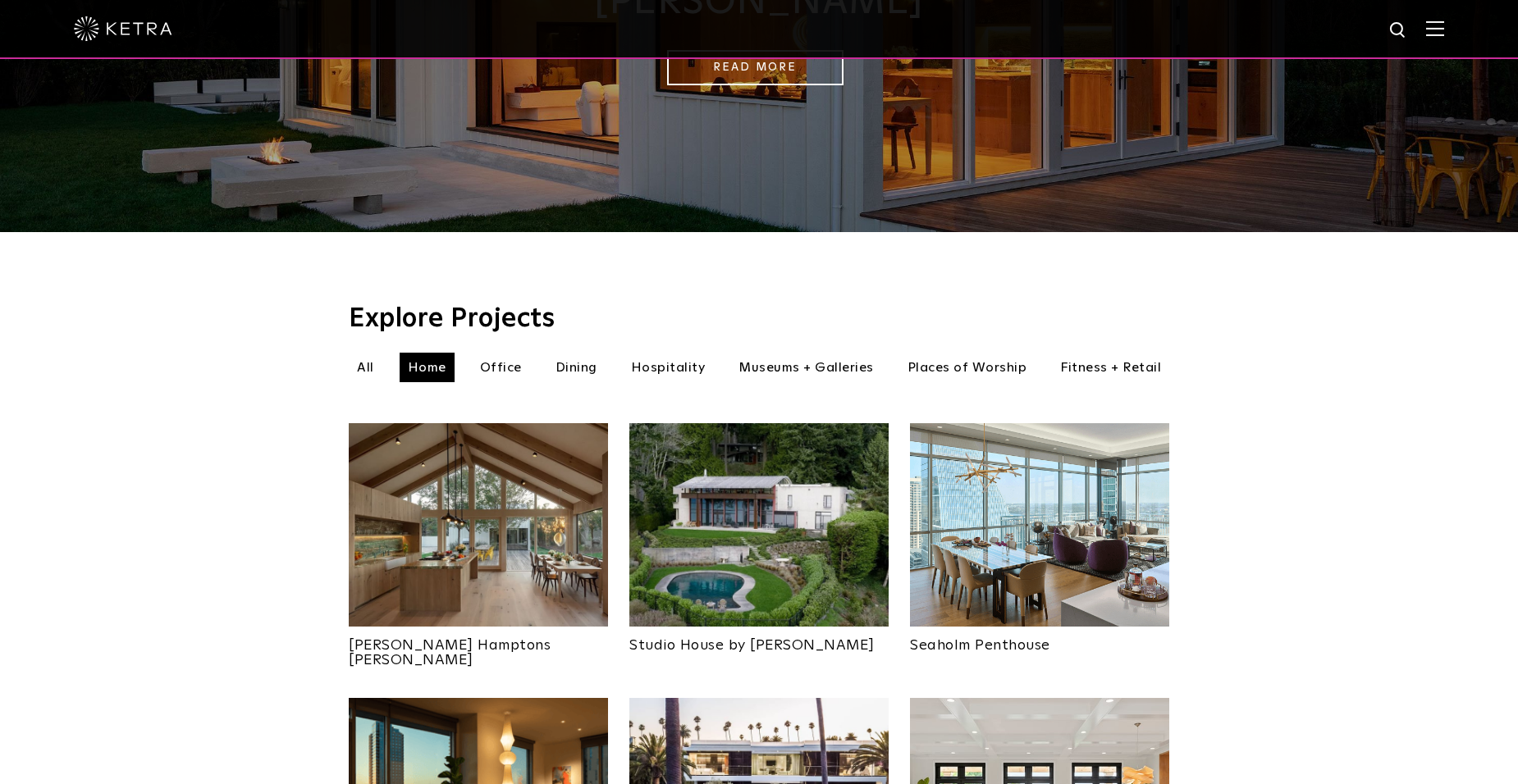
click at [455, 508] on img at bounding box center [478, 525] width 259 height 203
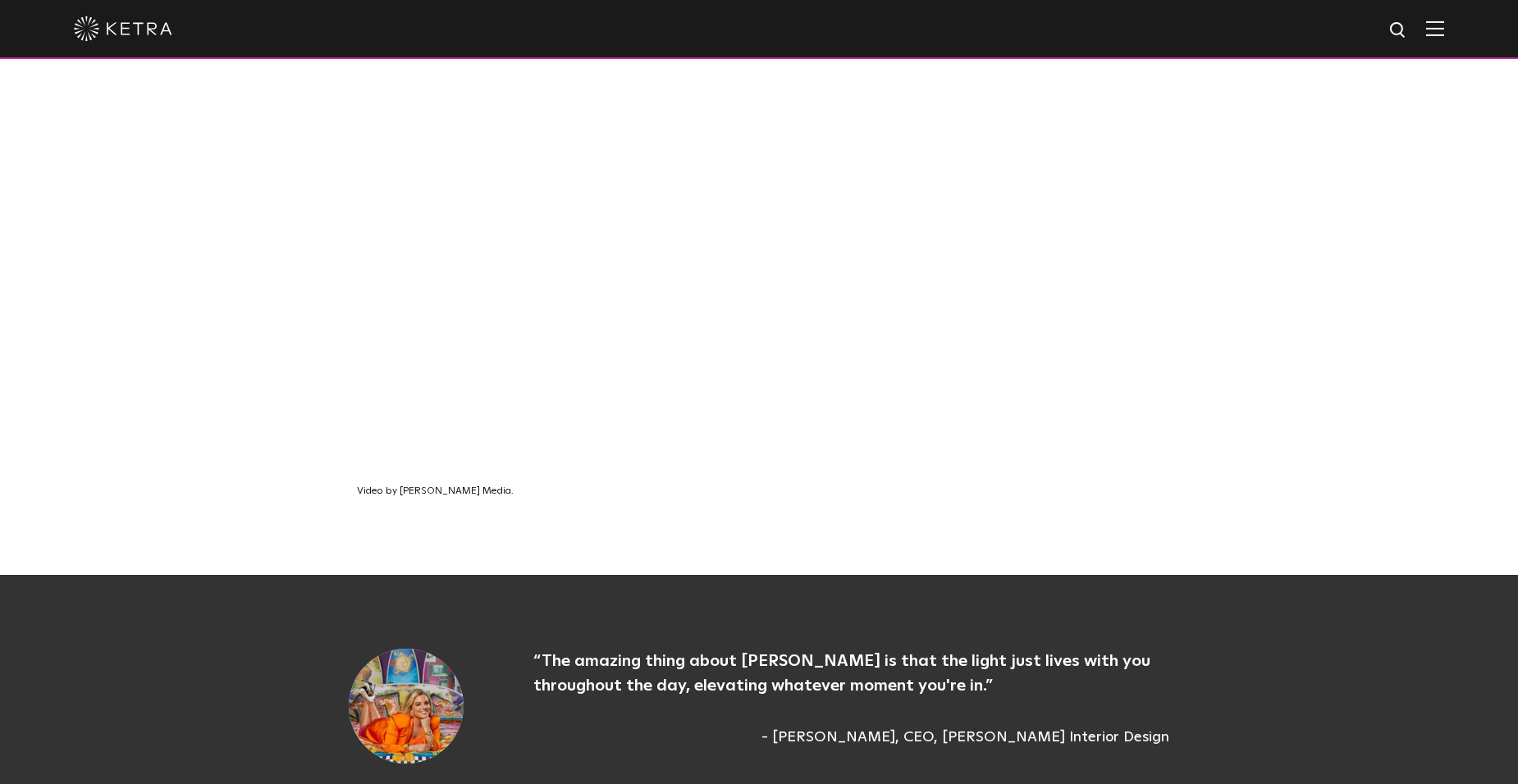
scroll to position [1148, 0]
